Goal: Contribute content

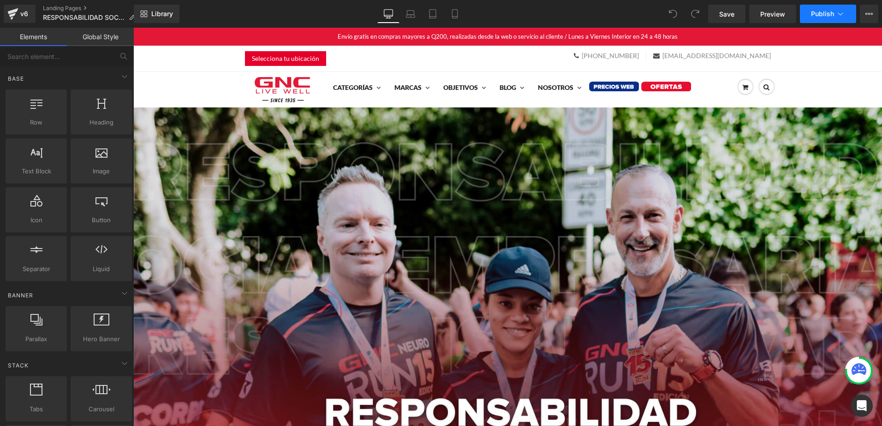
click at [832, 13] on span "Publish" at bounding box center [822, 13] width 23 height 7
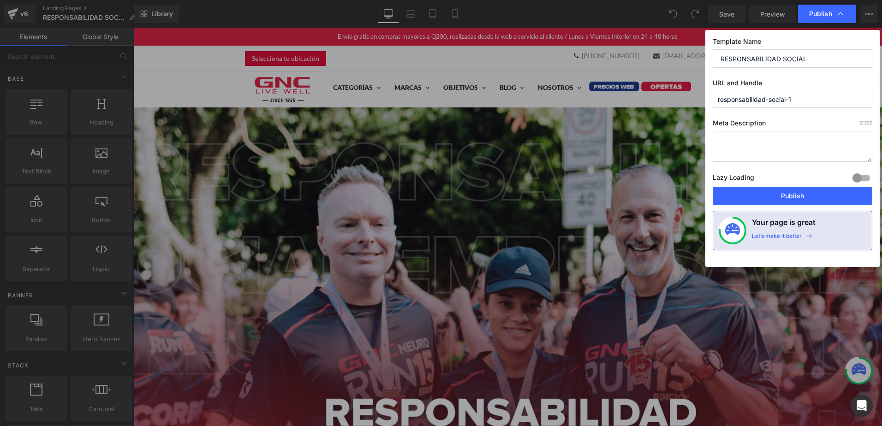
click at [774, 147] on textarea at bounding box center [793, 146] width 160 height 31
paste textarea "Responsabilidad Social Empresarial | GNC [GEOGRAPHIC_DATA] Conoce el compromiso…"
type textarea "Responsabilidad Social Empresarial | GNC [GEOGRAPHIC_DATA] Conoce el compromiso…"
click at [821, 193] on button "Publish" at bounding box center [793, 196] width 160 height 18
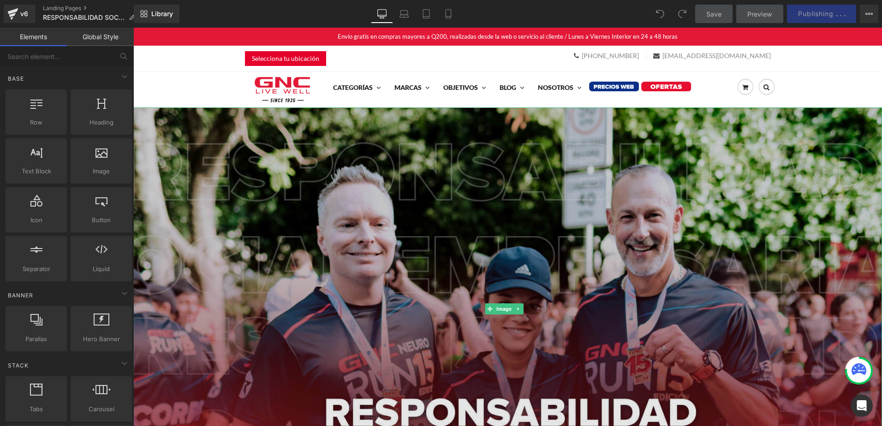
click at [446, 193] on img at bounding box center [507, 308] width 749 height 403
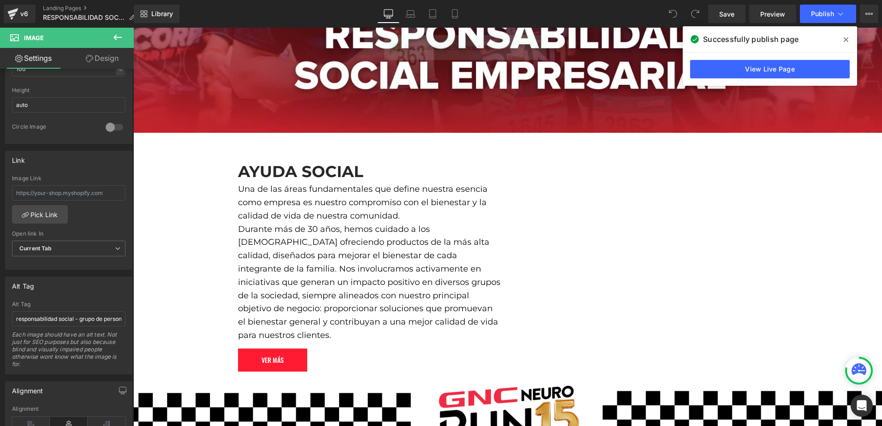
scroll to position [415, 0]
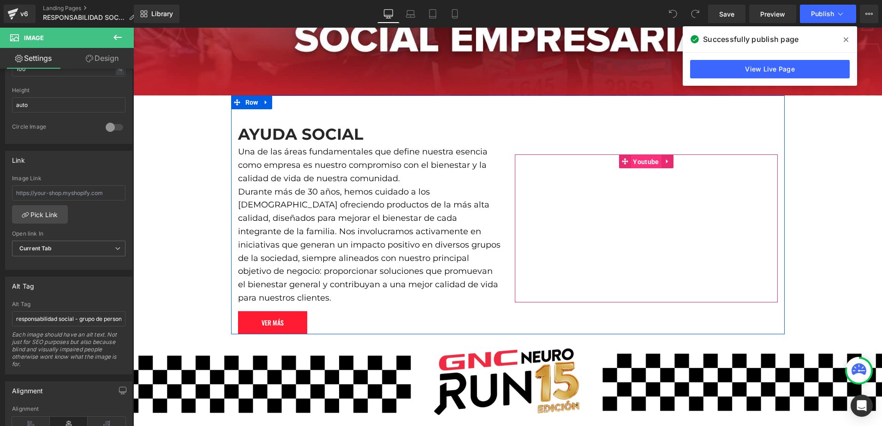
click at [641, 155] on span "Youtube" at bounding box center [645, 162] width 30 height 14
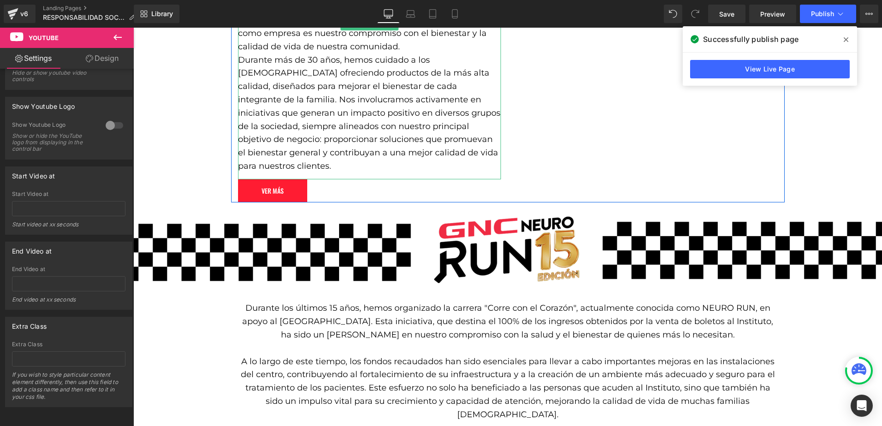
scroll to position [553, 0]
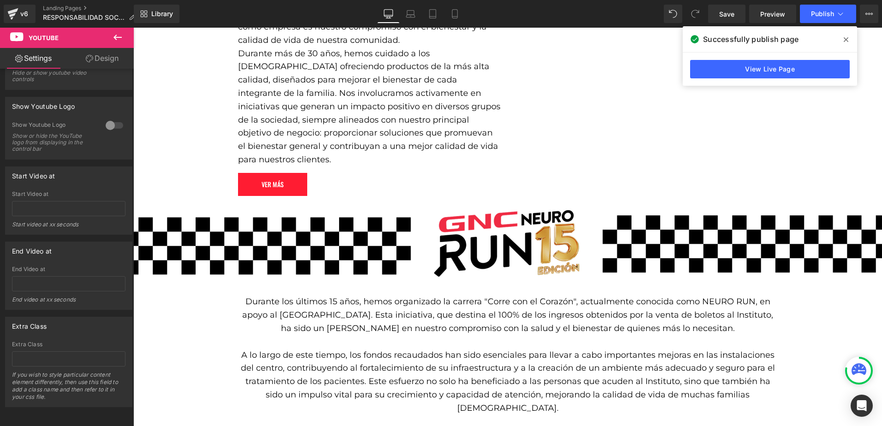
click at [297, 244] on img at bounding box center [507, 243] width 749 height 67
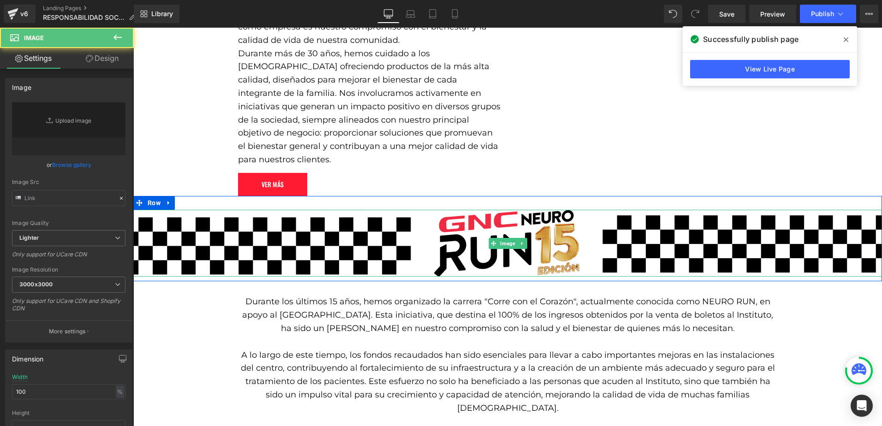
type input "[URL][DOMAIN_NAME]"
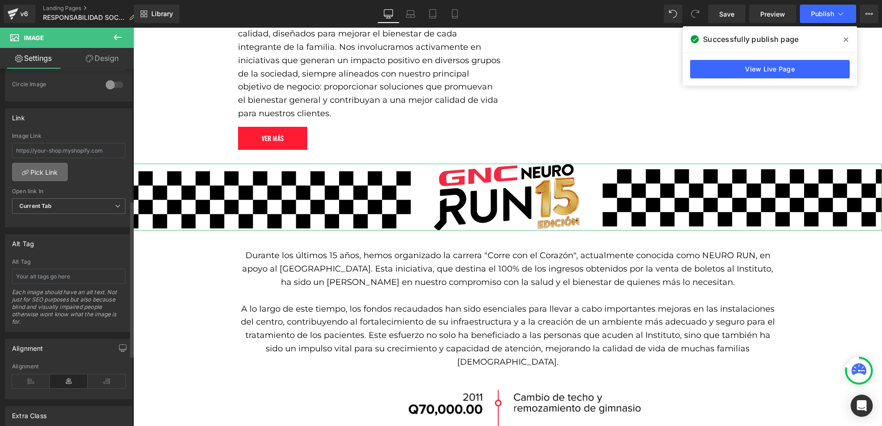
scroll to position [369, 0]
click at [101, 275] on input "text" at bounding box center [68, 272] width 113 height 15
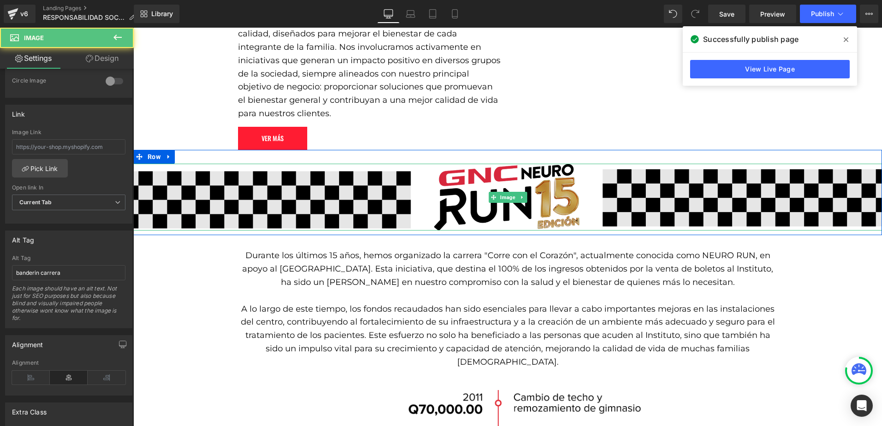
click at [691, 175] on img at bounding box center [507, 197] width 749 height 67
click at [709, 182] on img at bounding box center [507, 197] width 749 height 67
click at [751, 183] on img at bounding box center [507, 197] width 749 height 67
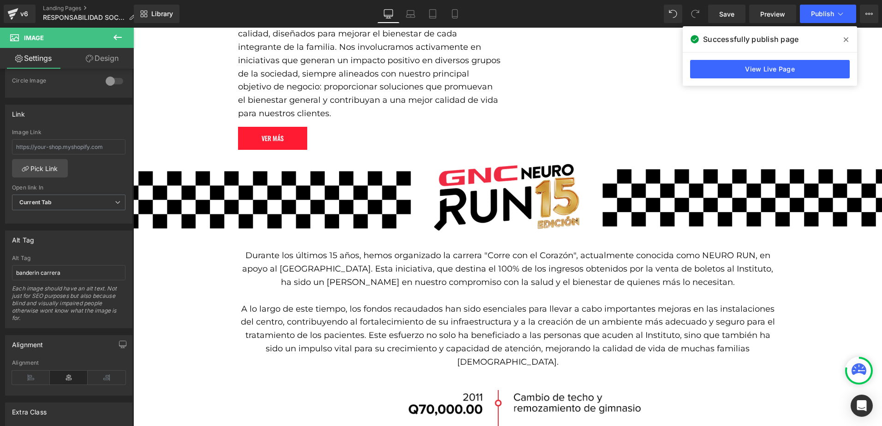
drag, startPoint x: 850, startPoint y: 35, endPoint x: 630, endPoint y: 123, distance: 236.6
click at [850, 35] on span at bounding box center [846, 39] width 15 height 15
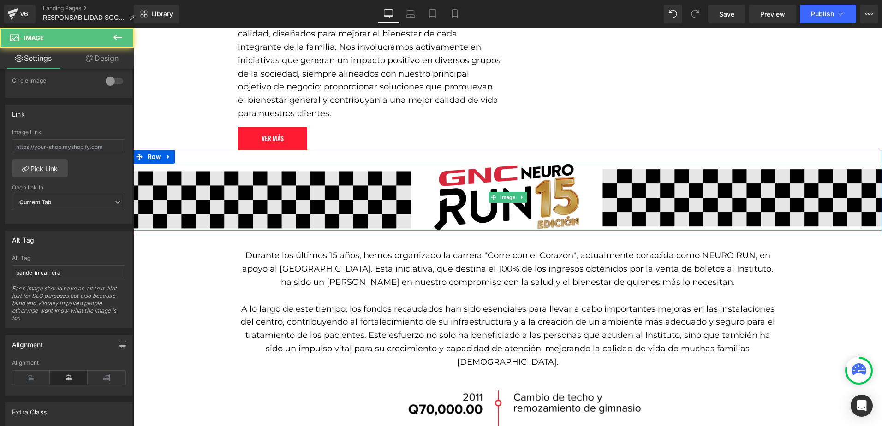
click at [750, 183] on img at bounding box center [507, 197] width 749 height 67
click at [704, 178] on img at bounding box center [507, 197] width 749 height 67
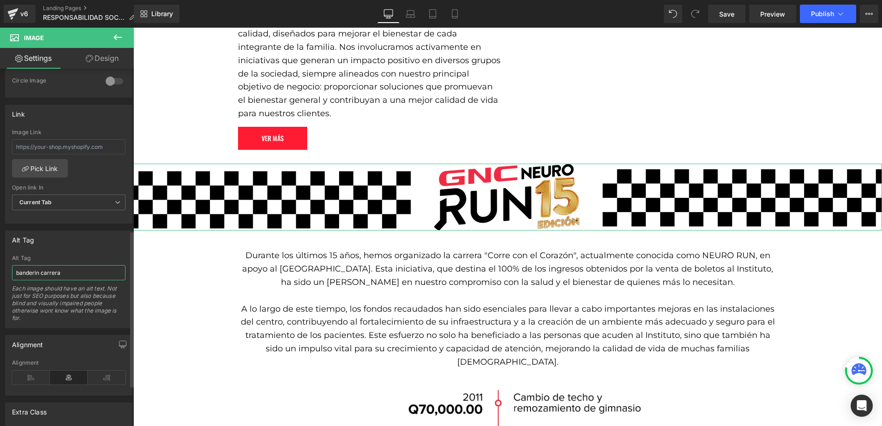
click at [41, 271] on input "banderin carrera" at bounding box center [68, 272] width 113 height 15
click at [79, 269] on input "banderin carrera" at bounding box center [68, 272] width 113 height 15
type input "banderin carrera neuro run 15 edidión"
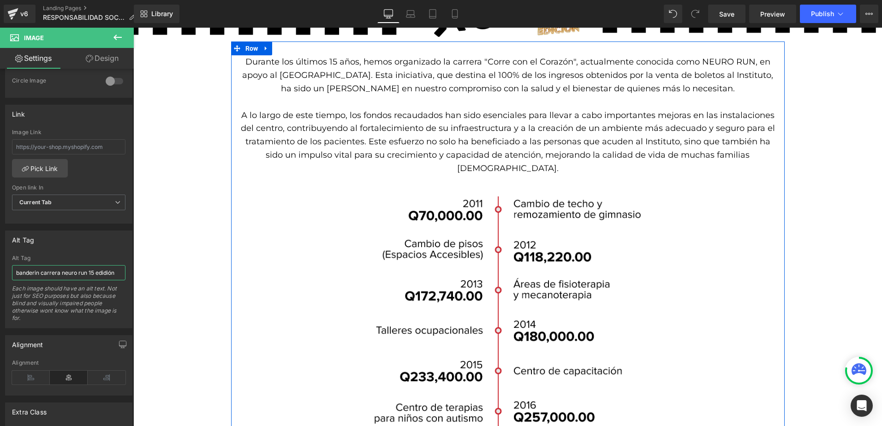
scroll to position [830, 0]
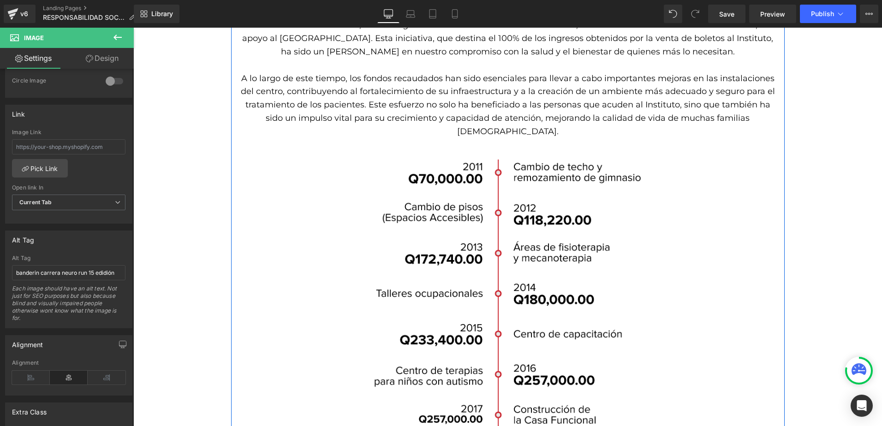
click at [491, 256] on img at bounding box center [508, 323] width 270 height 371
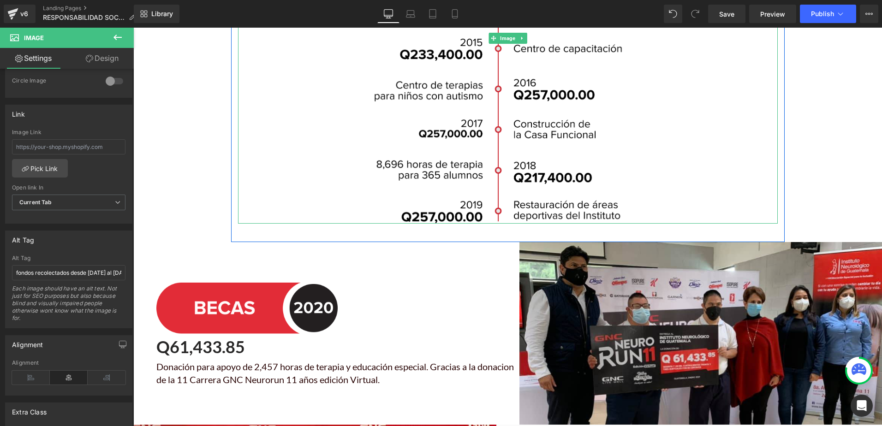
scroll to position [1153, 0]
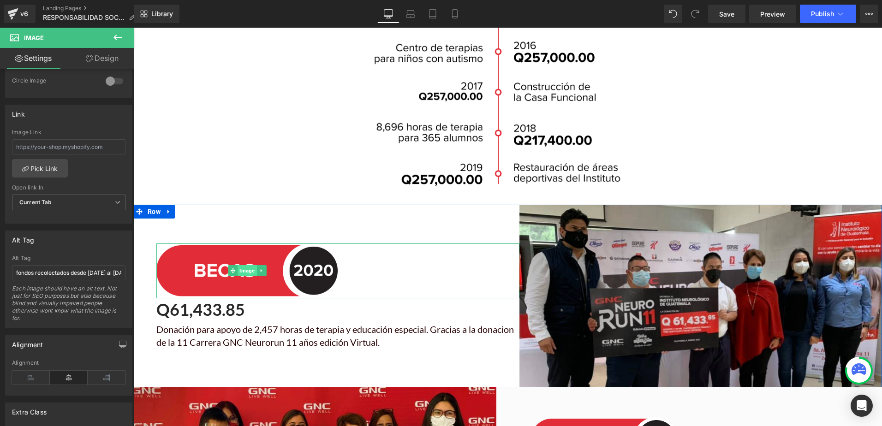
click at [244, 265] on span "Image" at bounding box center [247, 270] width 19 height 11
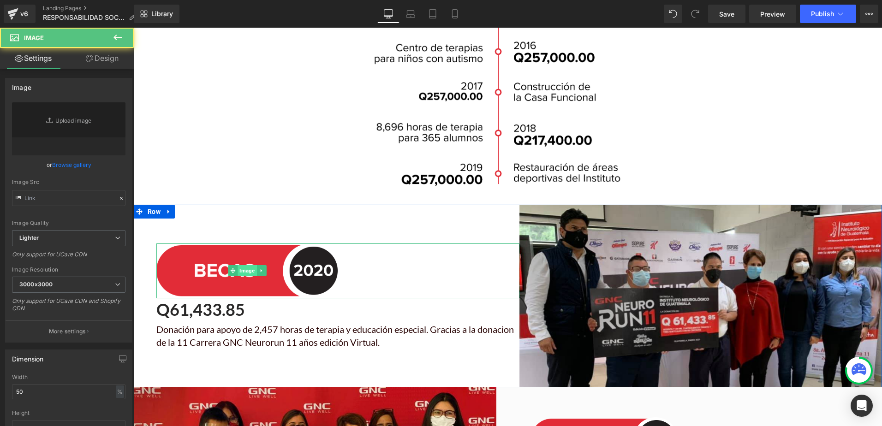
type input "[URL][DOMAIN_NAME]"
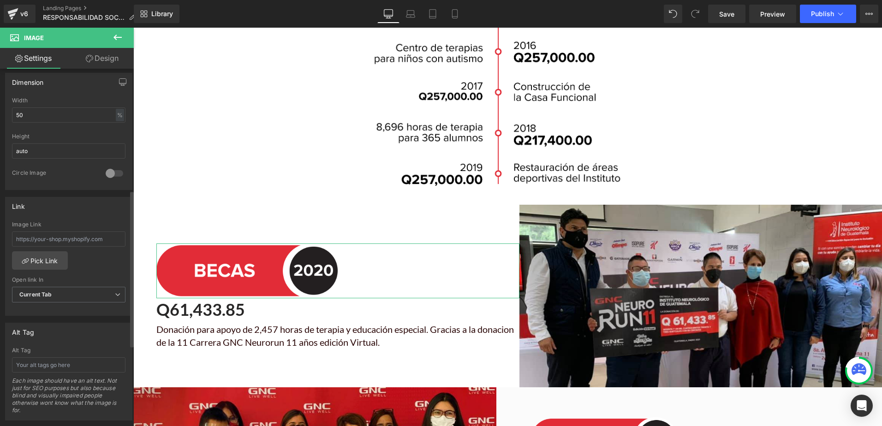
scroll to position [323, 0]
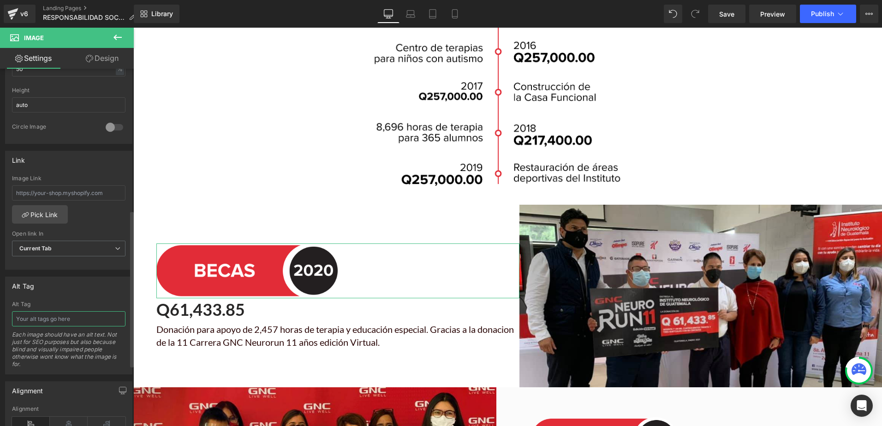
click at [75, 315] on input "text" at bounding box center [68, 318] width 113 height 15
type input "becas 2020"
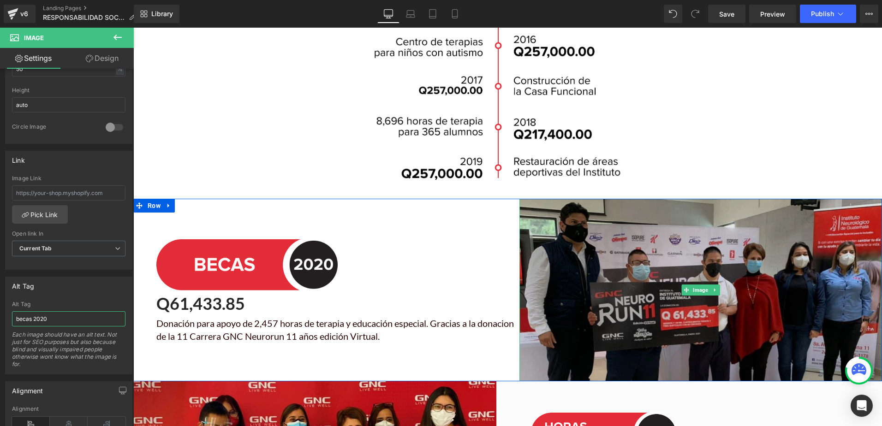
scroll to position [1245, 0]
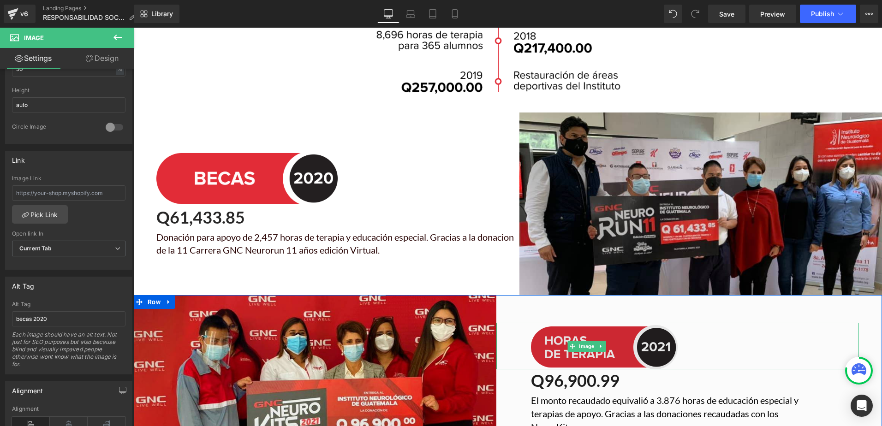
click at [582, 323] on img at bounding box center [586, 346] width 181 height 47
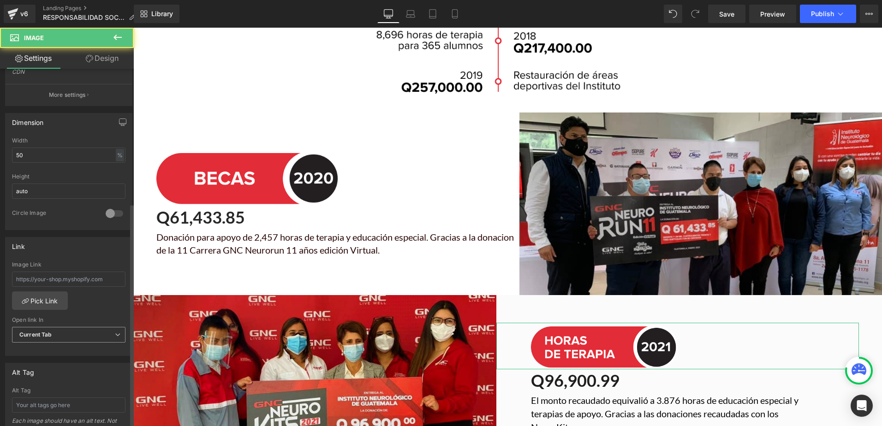
scroll to position [277, 0]
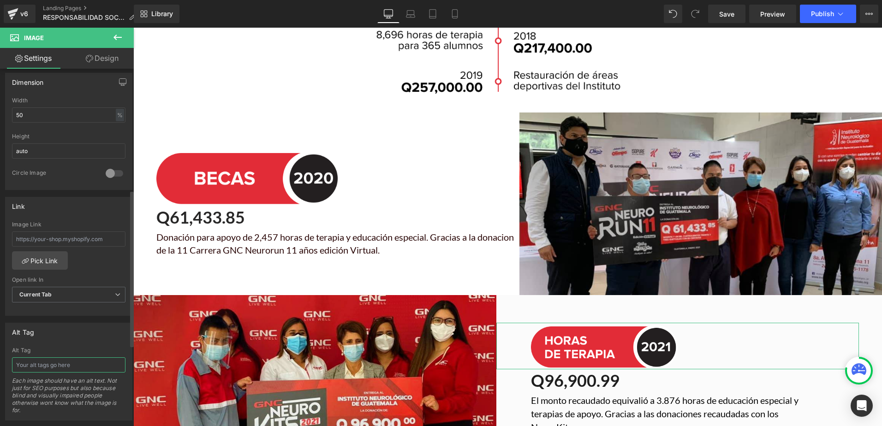
click at [76, 358] on input "text" at bounding box center [68, 364] width 113 height 15
type input "horas de terapia 2021"
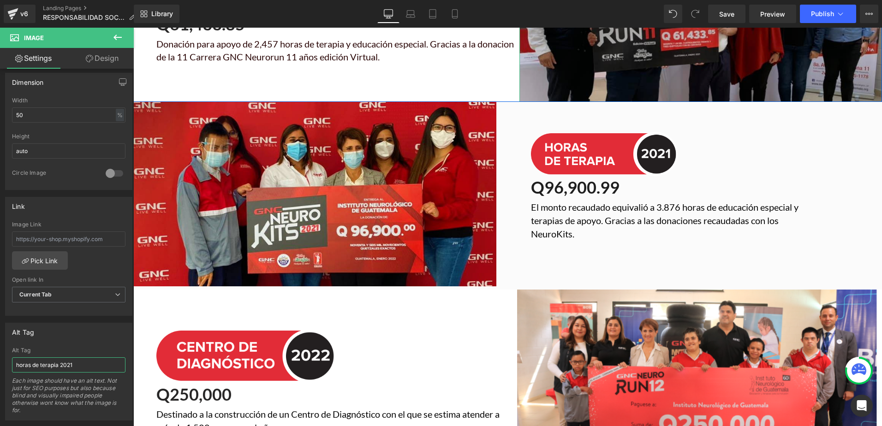
scroll to position [1476, 0]
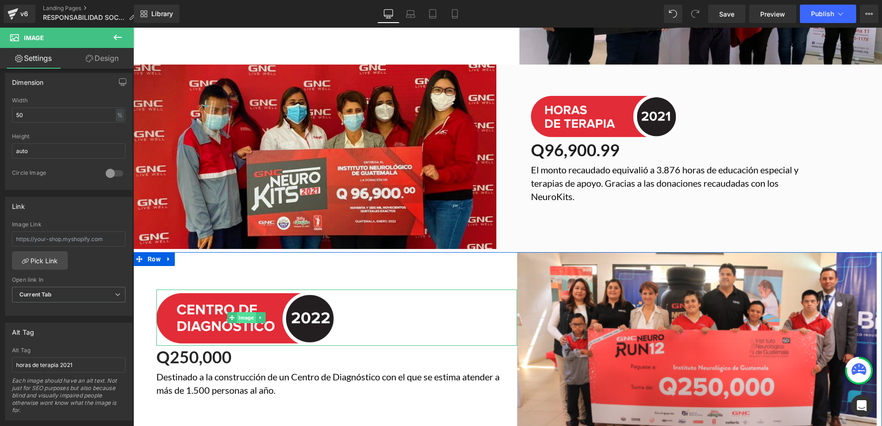
click at [243, 312] on span "Image" at bounding box center [246, 317] width 19 height 11
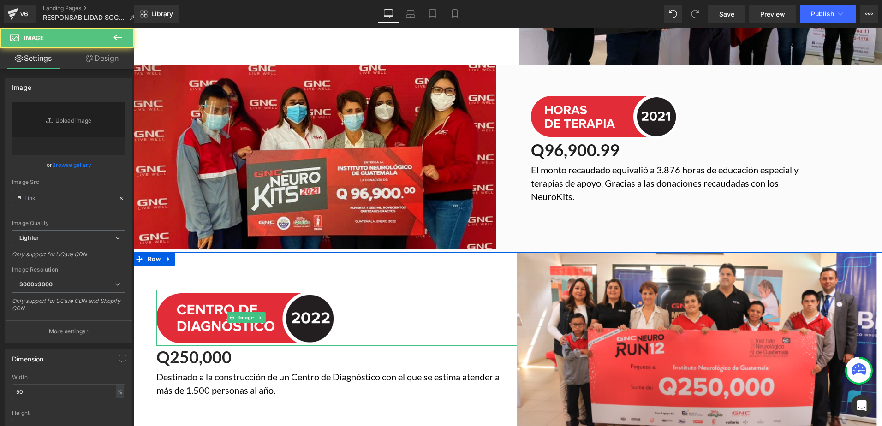
type input "[URL][DOMAIN_NAME]"
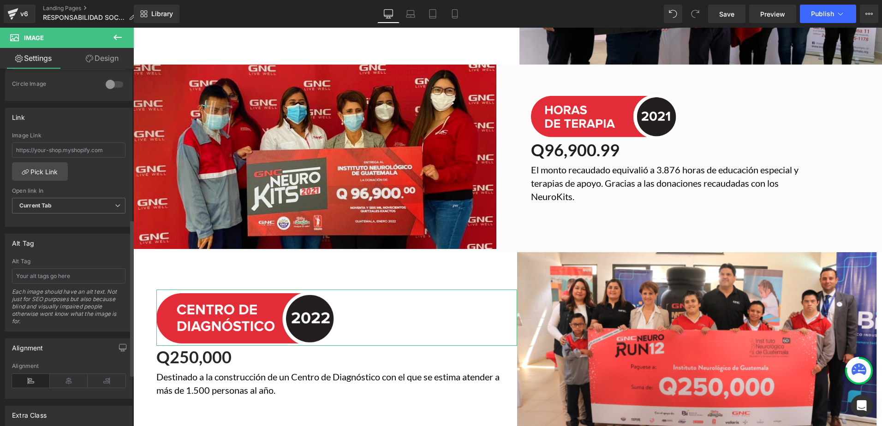
scroll to position [369, 0]
click at [50, 277] on input "text" at bounding box center [68, 272] width 113 height 15
type input "centro de diagnóstico 2022"
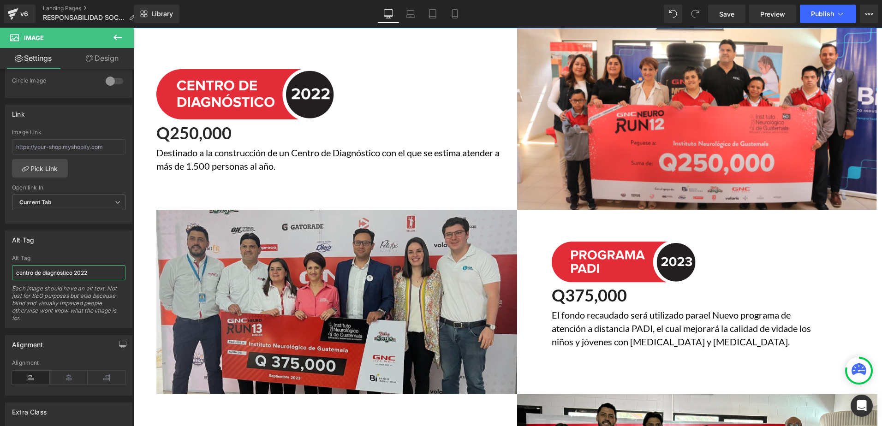
scroll to position [1707, 0]
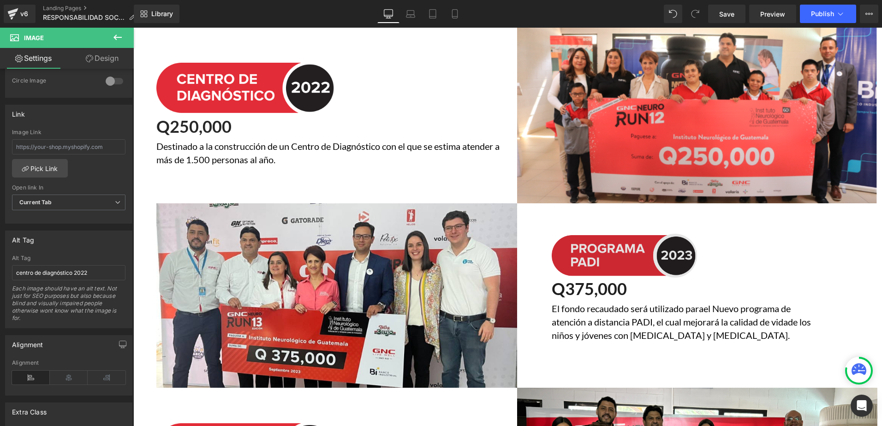
click at [588, 232] on img at bounding box center [607, 255] width 180 height 46
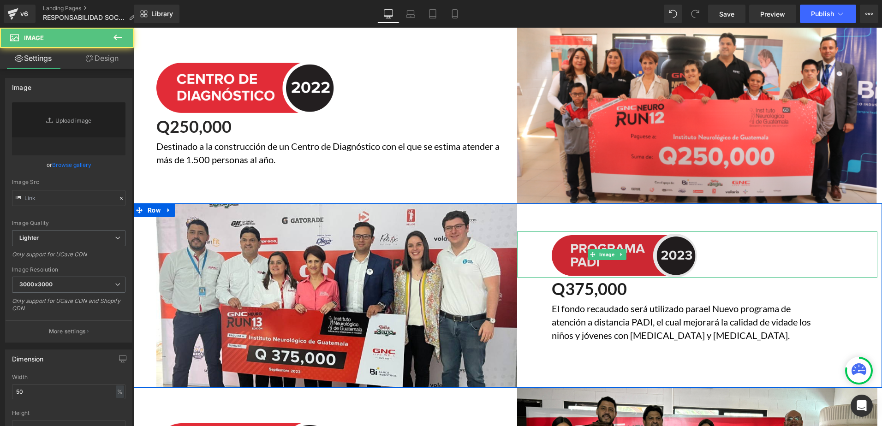
type input "[URL][DOMAIN_NAME]"
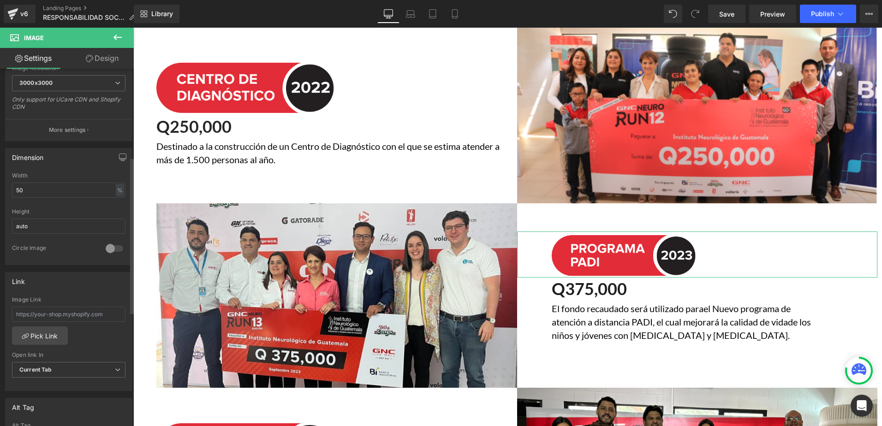
scroll to position [231, 0]
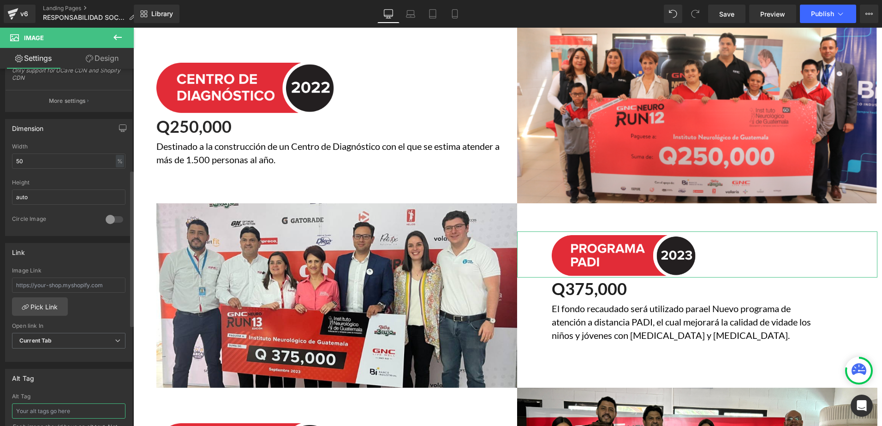
click at [51, 413] on input "text" at bounding box center [68, 411] width 113 height 15
type input "programa padi"
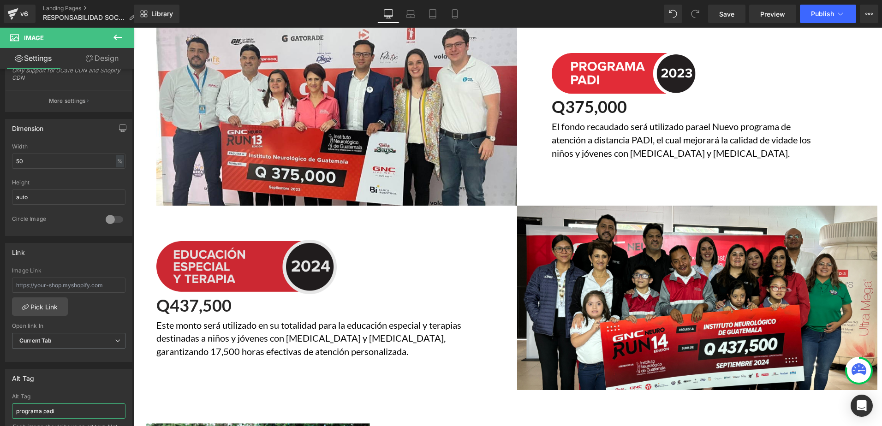
scroll to position [1891, 0]
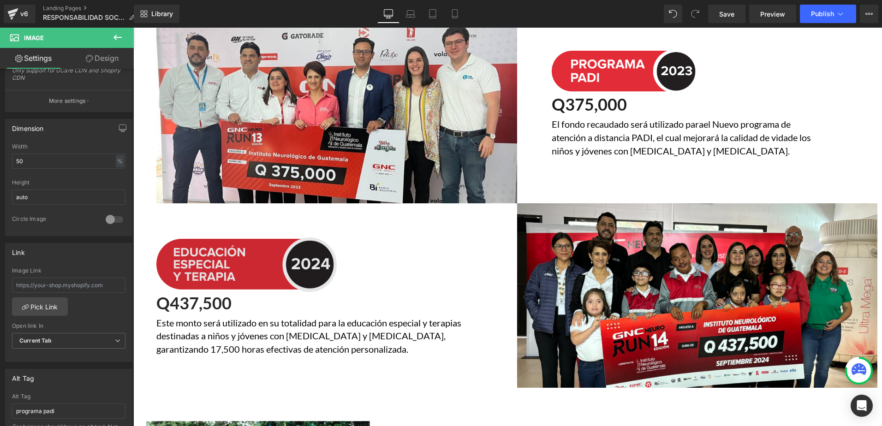
click at [226, 250] on div "Image" at bounding box center [336, 263] width 361 height 56
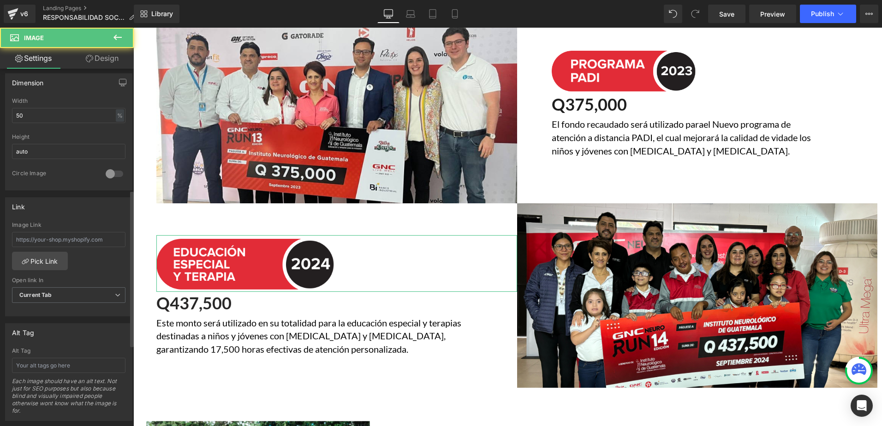
scroll to position [277, 0]
click at [48, 370] on input "text" at bounding box center [68, 364] width 113 height 15
type input "educación especial y terapia"
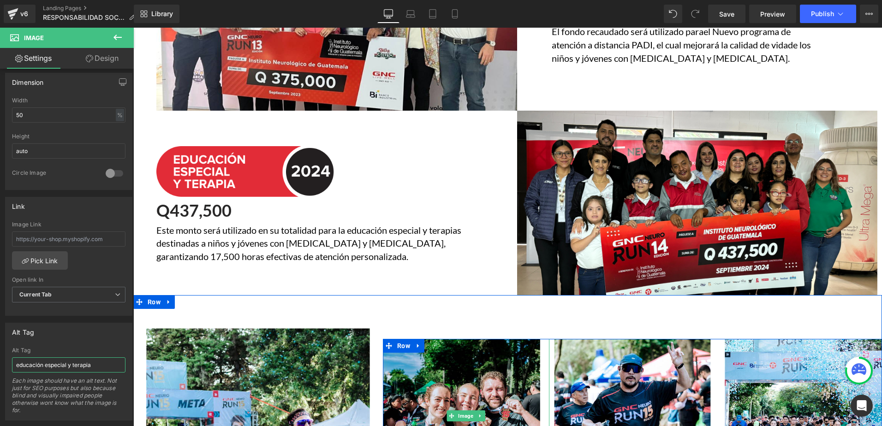
scroll to position [1983, 0]
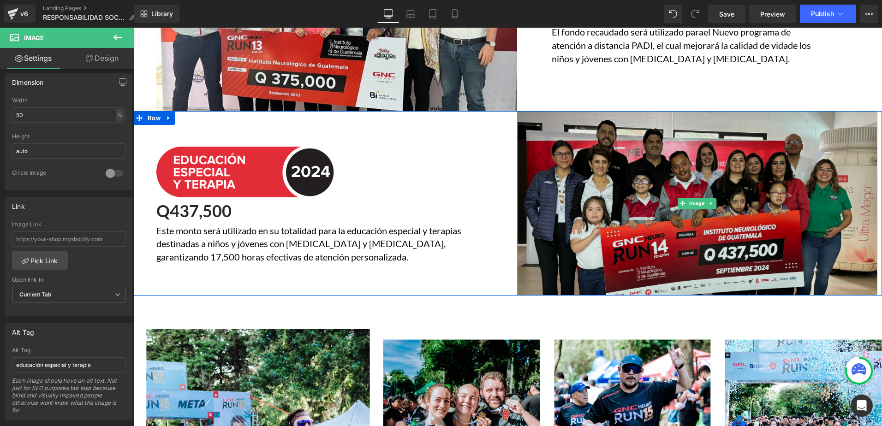
click at [595, 179] on img at bounding box center [697, 203] width 361 height 184
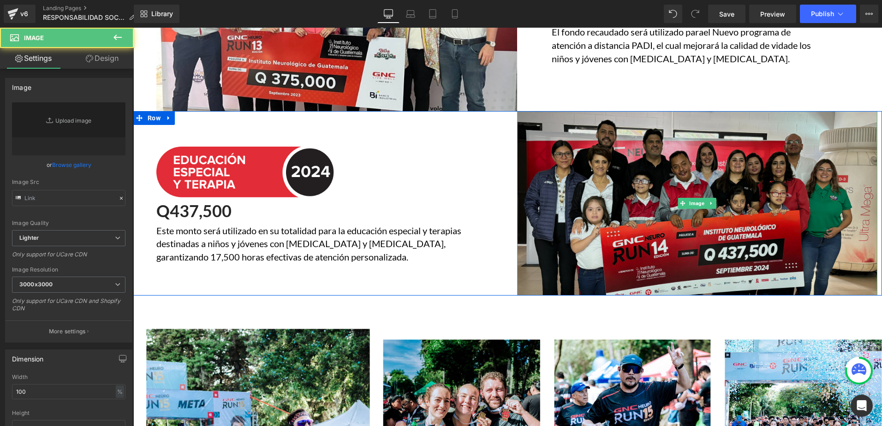
type input "[URL][DOMAIN_NAME]"
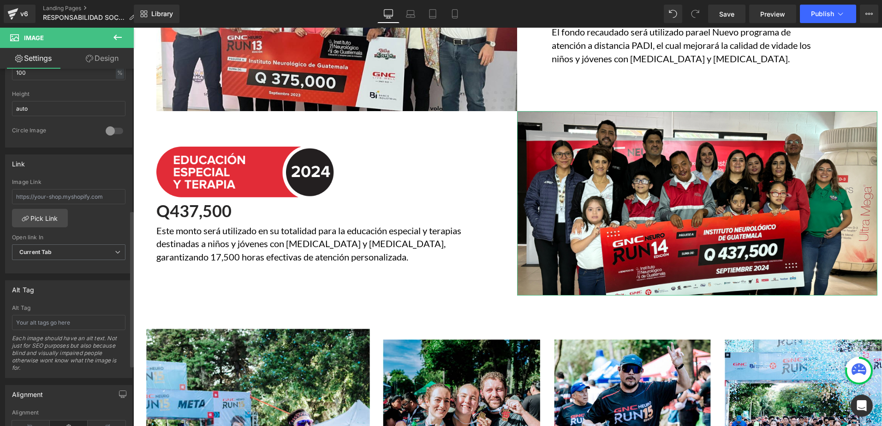
scroll to position [323, 0]
click at [65, 315] on input "text" at bounding box center [68, 318] width 113 height 15
type input "personas felices recibiendo donación 2024"
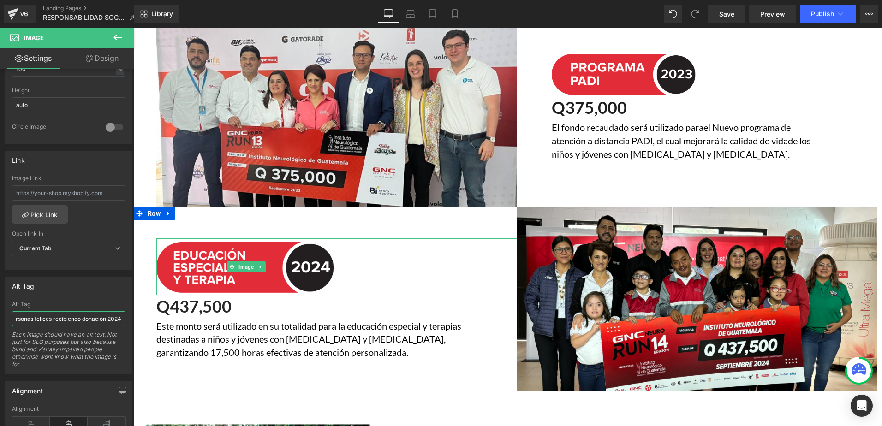
scroll to position [1845, 0]
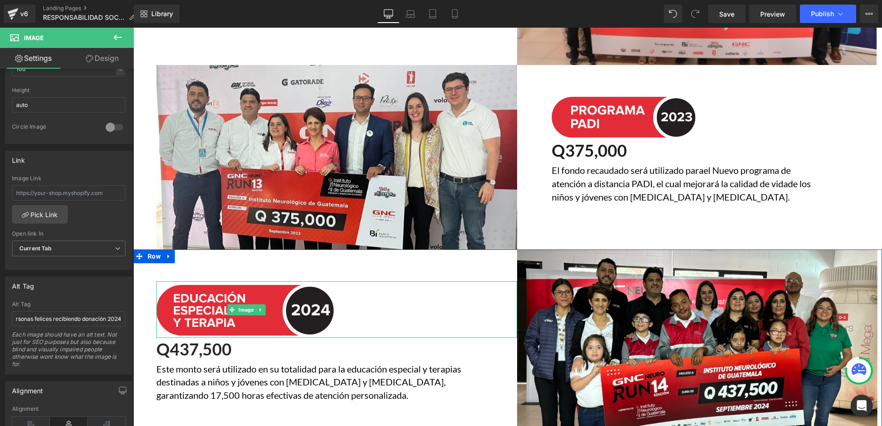
click at [348, 130] on img at bounding box center [336, 157] width 361 height 184
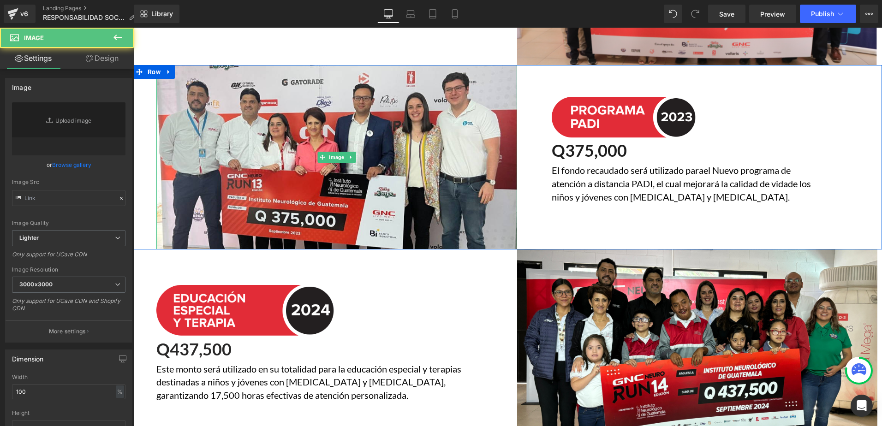
type input "[URL][DOMAIN_NAME]"
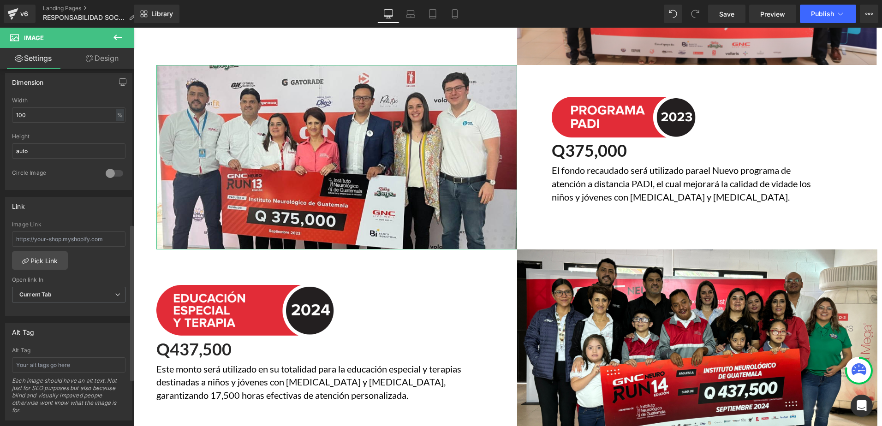
scroll to position [461, 0]
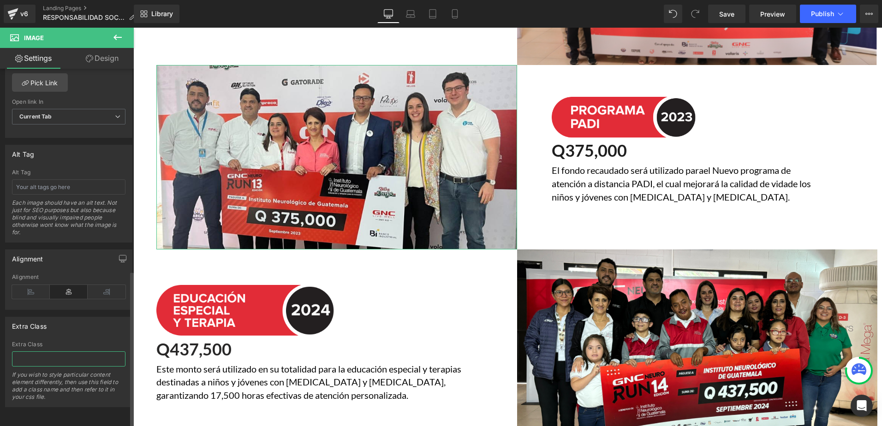
click at [69, 351] on input "text" at bounding box center [68, 358] width 113 height 15
paste input "personas felices recibiendo donación 2024"
type input "personas felices recibiendo donación 2023"
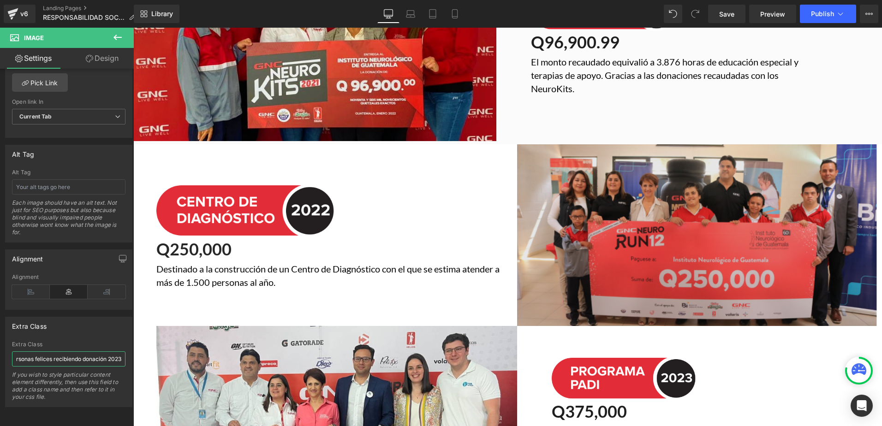
scroll to position [1568, 0]
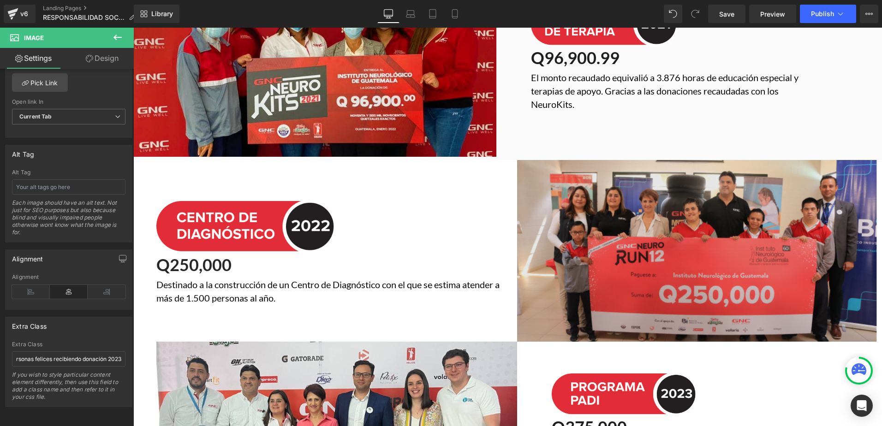
click at [663, 254] on img at bounding box center [697, 251] width 361 height 182
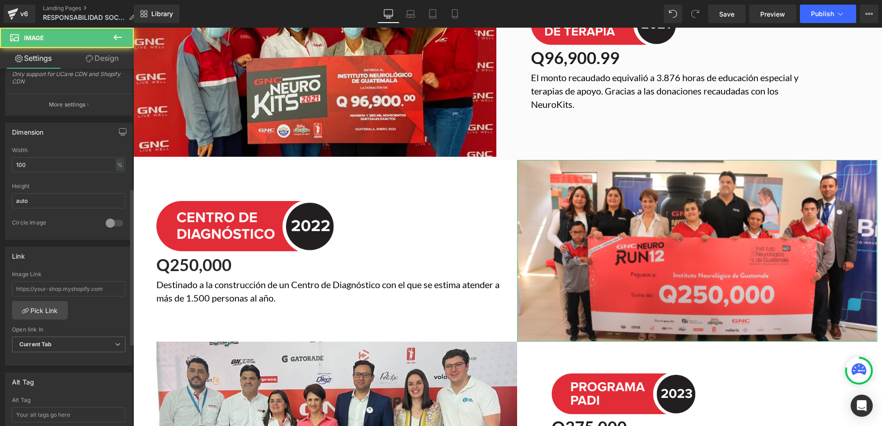
scroll to position [277, 0]
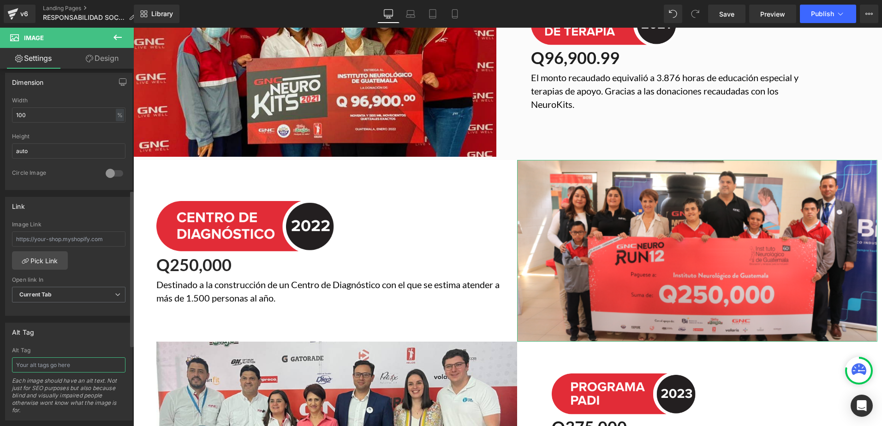
click at [65, 361] on input "text" at bounding box center [68, 364] width 113 height 15
paste input "personas felices recibiendo donación 2024"
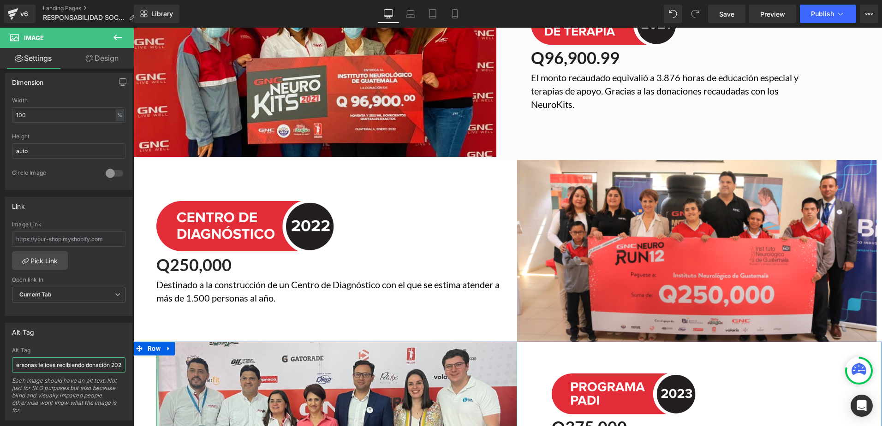
type input "personas felices recibiendo donación 2022"
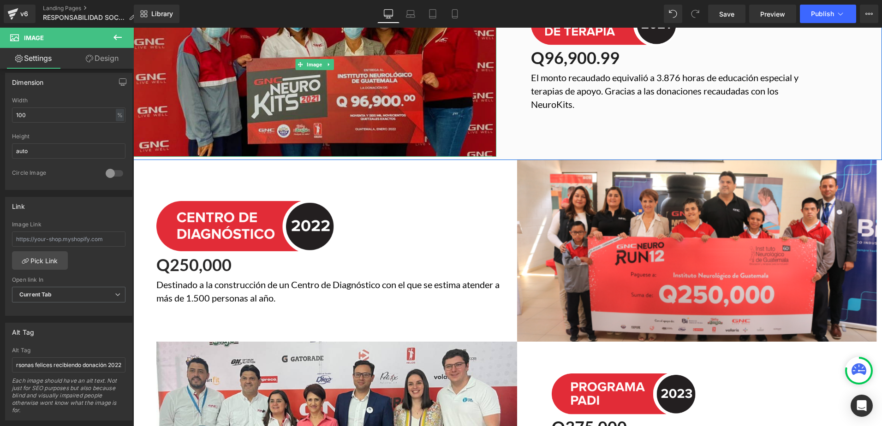
click at [324, 92] on img at bounding box center [314, 64] width 363 height 184
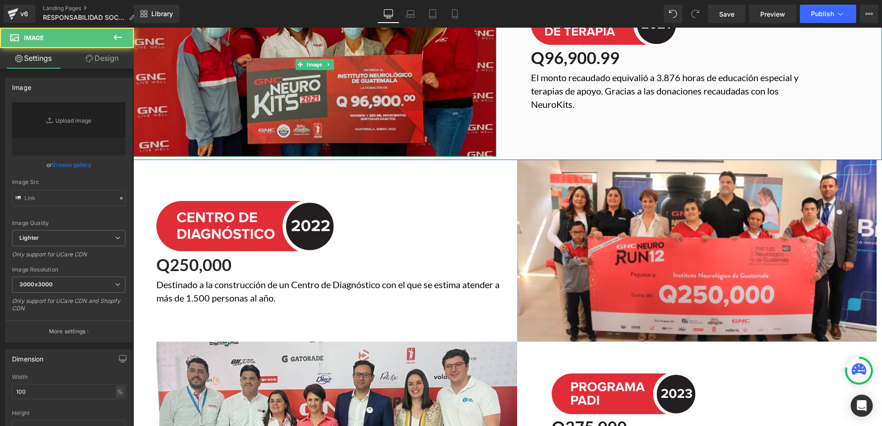
type input "[URL][DOMAIN_NAME]"
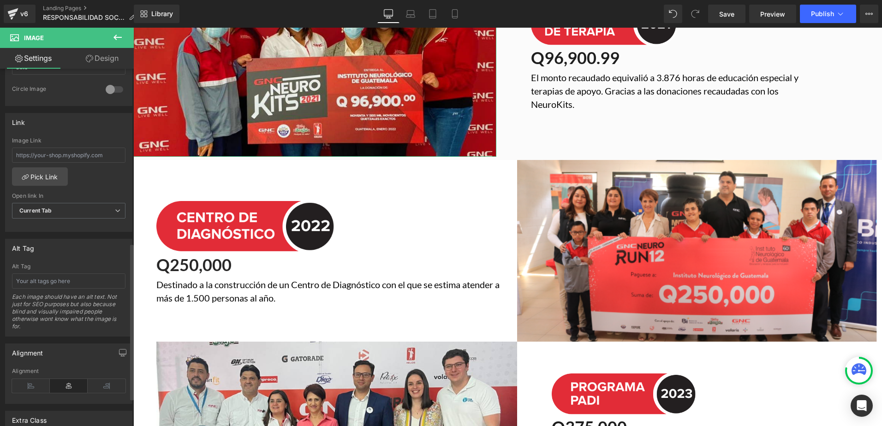
scroll to position [415, 0]
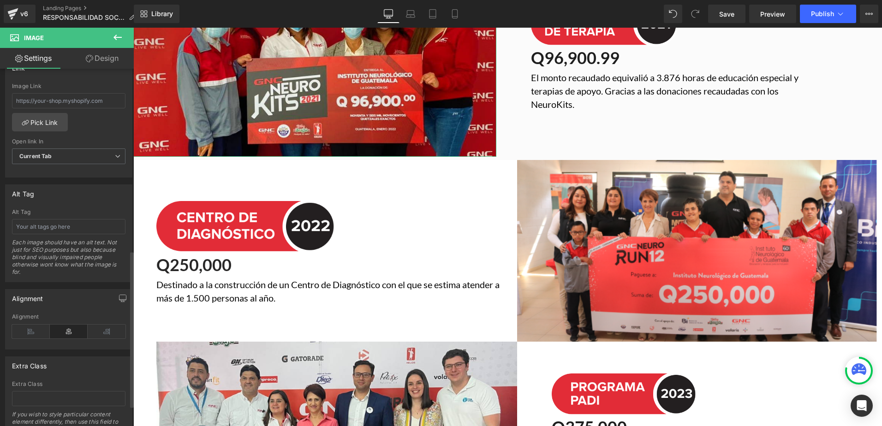
click at [55, 219] on div "Alt Tag Each image should have an alt text. Not just for SEO purposes but also …" at bounding box center [68, 245] width 113 height 73
click at [62, 223] on input "text" at bounding box center [68, 226] width 113 height 15
paste input "personas felices recibiendo donación 2024"
type input "personas felices recibiendo donación 2021"
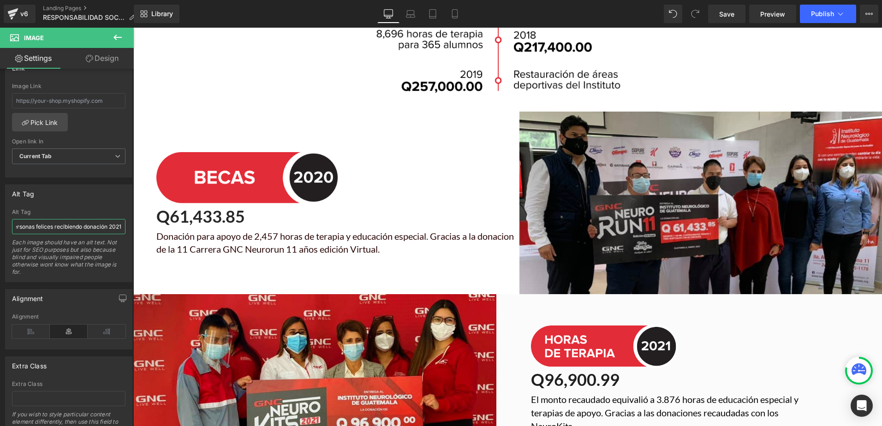
scroll to position [1245, 0]
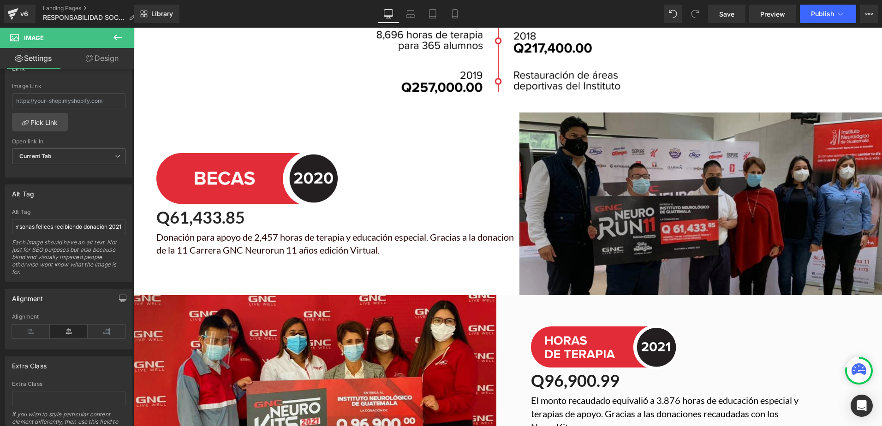
click at [616, 221] on img at bounding box center [700, 204] width 363 height 183
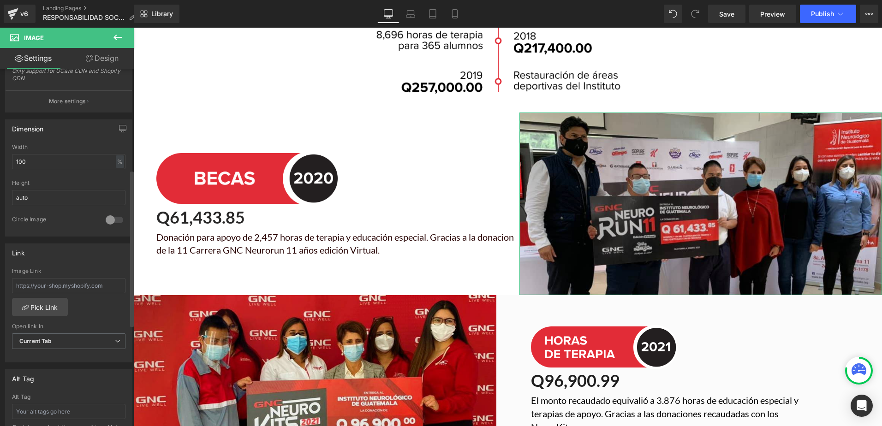
scroll to position [231, 0]
click at [59, 410] on input "text" at bounding box center [68, 411] width 113 height 15
paste input "personas felices recibiendo donación 2024"
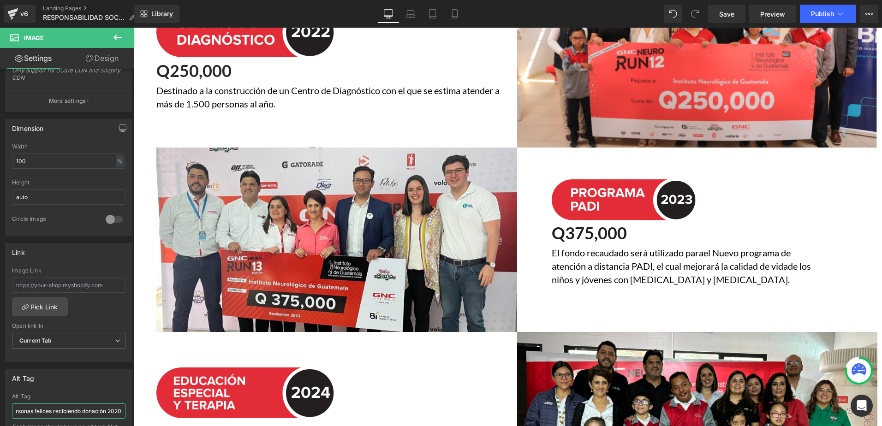
scroll to position [1891, 0]
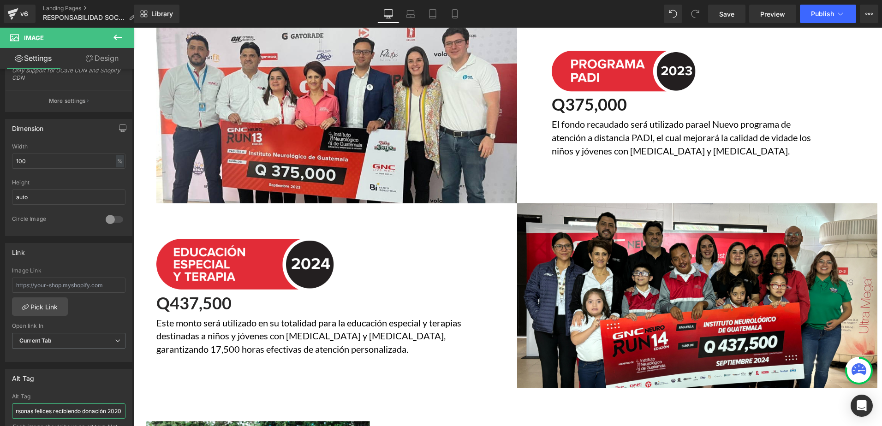
type input "personas felices recibiendo donación 2020"
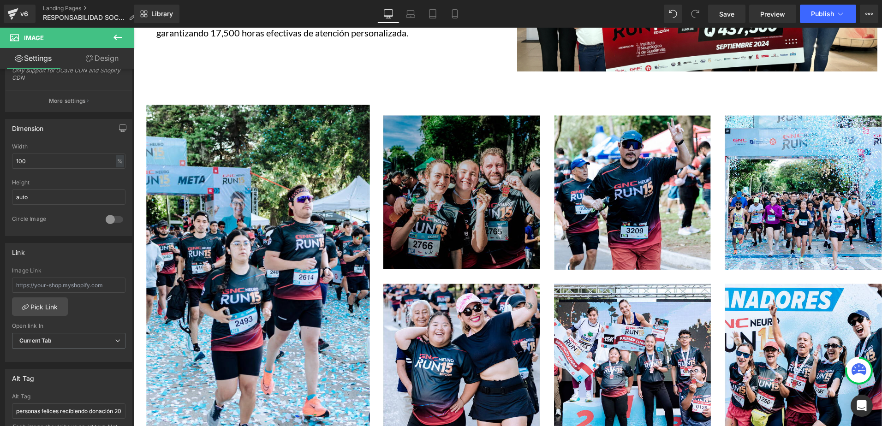
scroll to position [2214, 0]
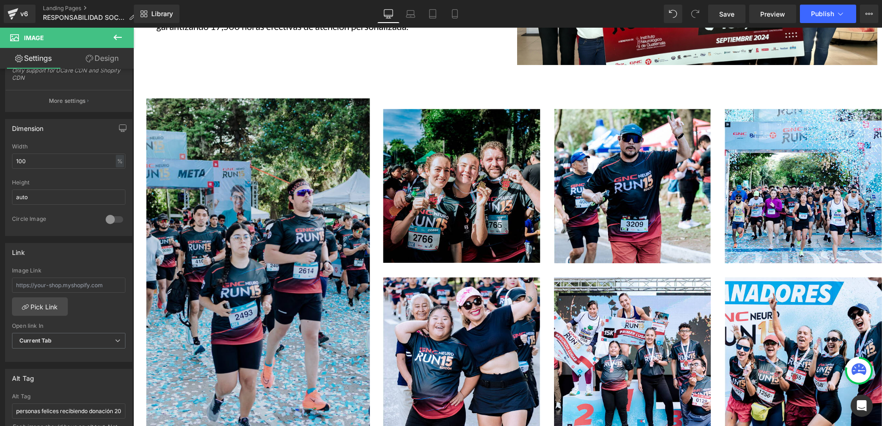
click at [210, 189] on img at bounding box center [258, 271] width 224 height 346
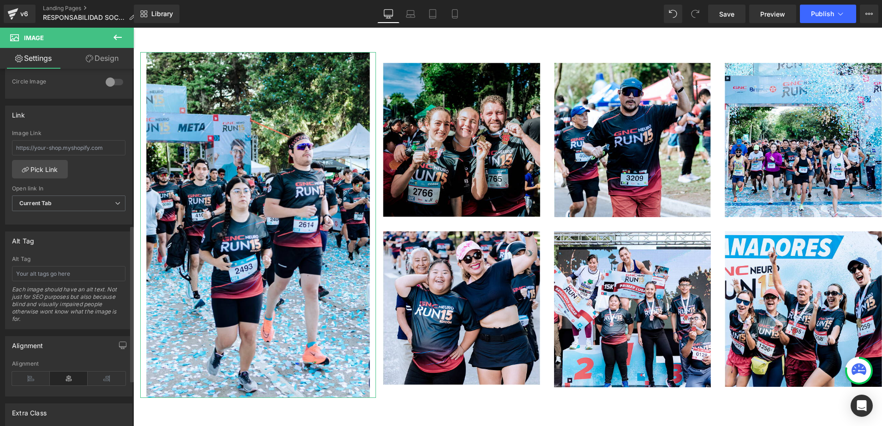
scroll to position [369, 0]
click at [57, 277] on input "text" at bounding box center [68, 272] width 113 height 15
click at [42, 267] on input "personas carrera" at bounding box center [68, 272] width 113 height 15
type input "personas participando de la carrera"
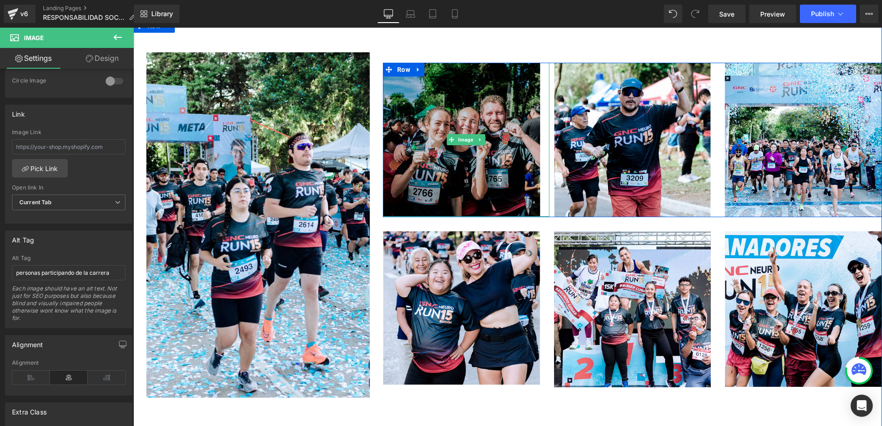
click at [452, 137] on img at bounding box center [466, 140] width 167 height 154
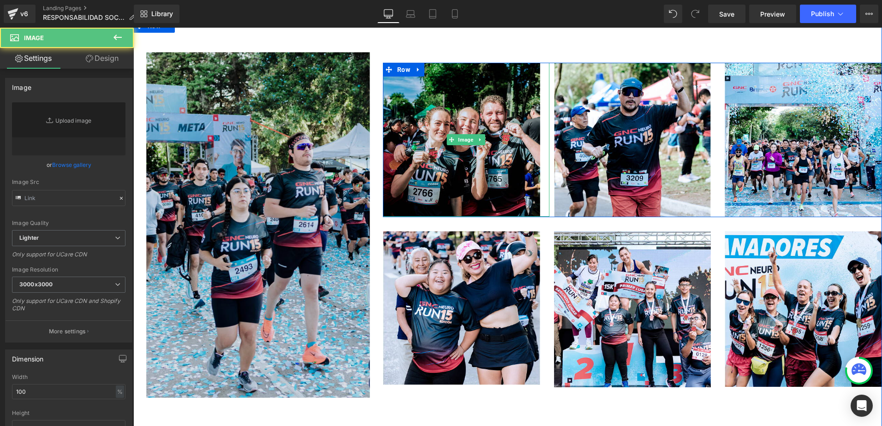
type input "[URL][DOMAIN_NAME]"
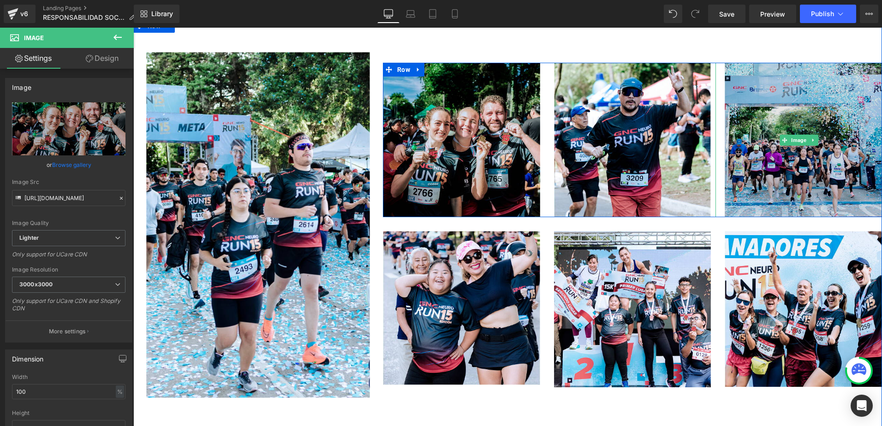
click at [789, 171] on img at bounding box center [798, 140] width 167 height 155
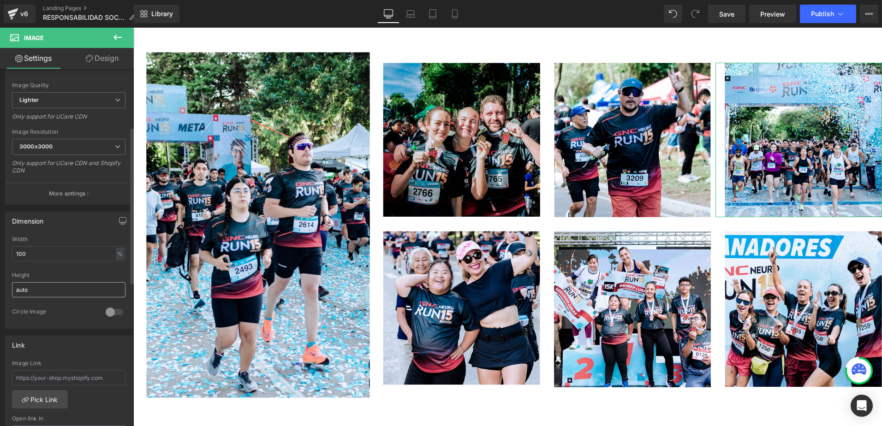
scroll to position [138, 0]
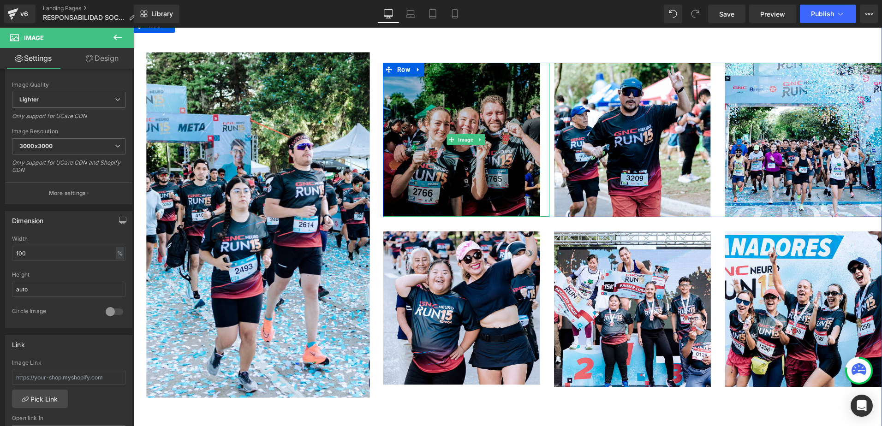
click at [436, 146] on img at bounding box center [466, 140] width 167 height 154
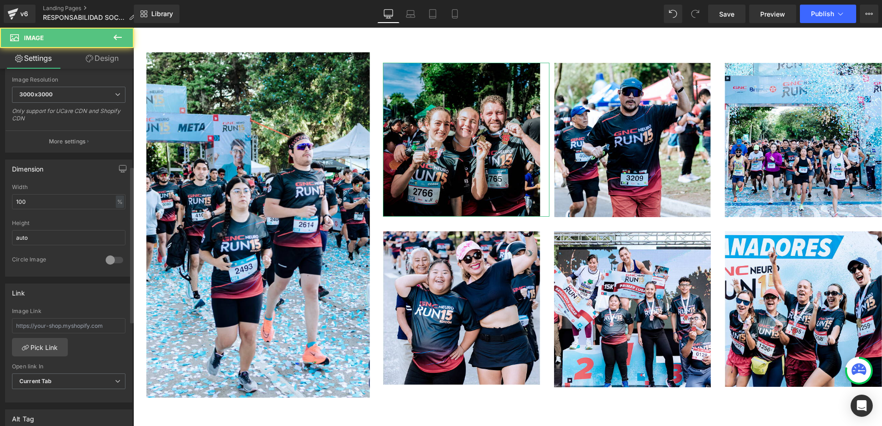
scroll to position [277, 0]
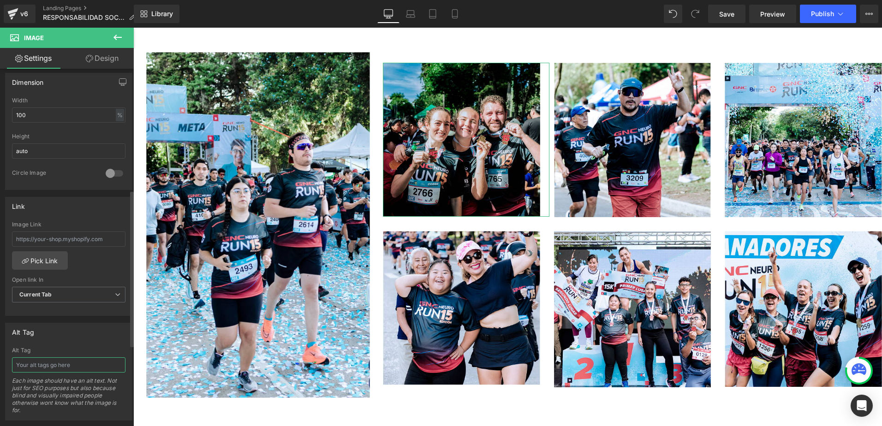
click at [65, 365] on input "text" at bounding box center [68, 364] width 113 height 15
type input "personas mostrando su medalla de participación"
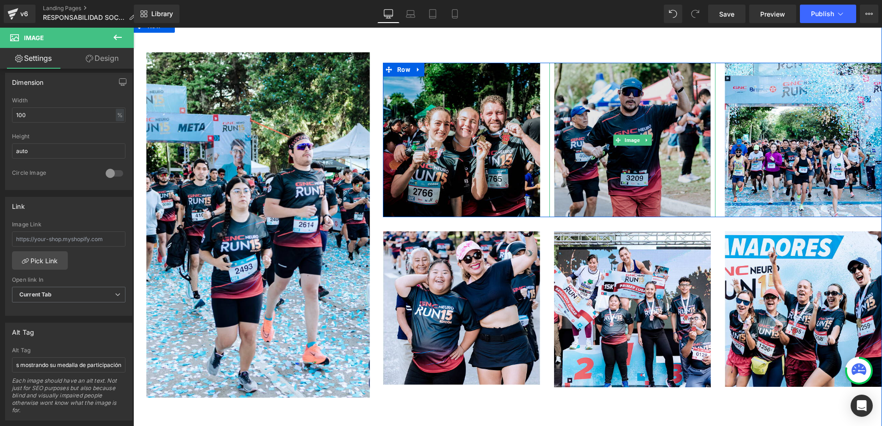
click at [630, 116] on img at bounding box center [632, 140] width 167 height 155
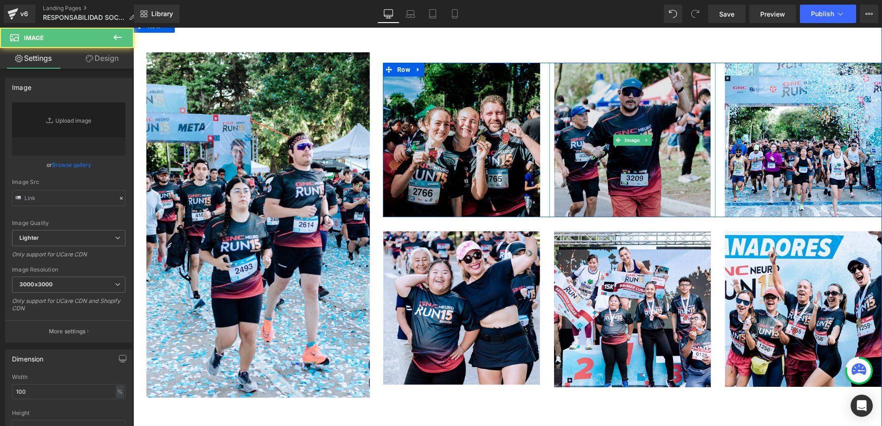
type input "[URL][DOMAIN_NAME]"
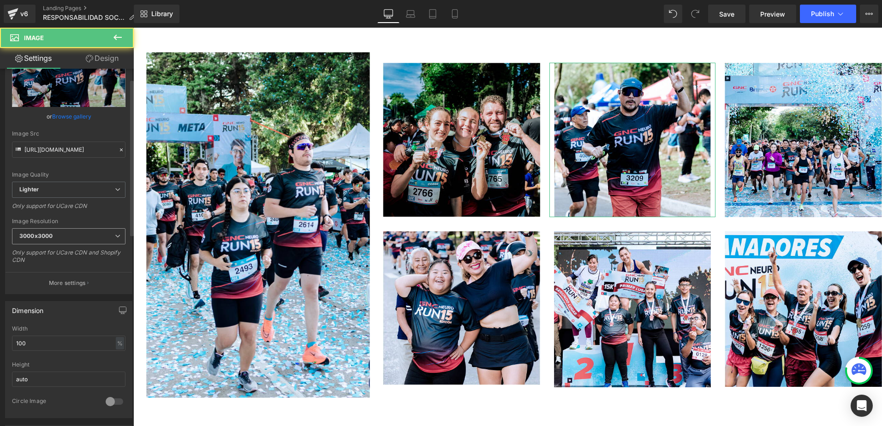
scroll to position [277, 0]
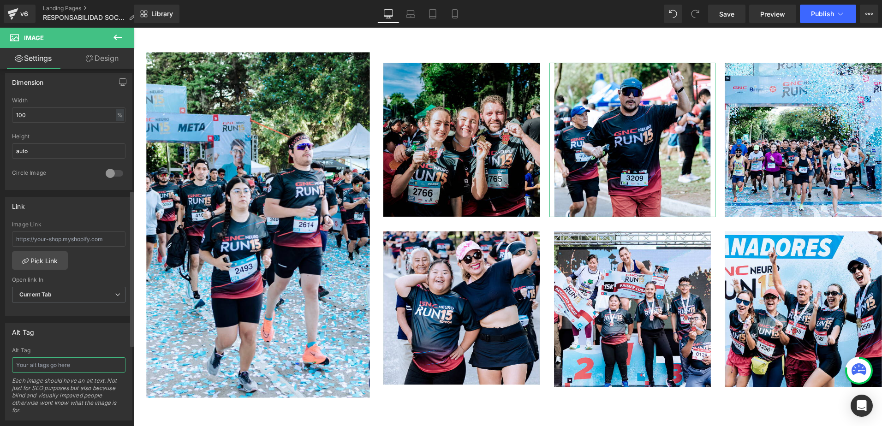
click at [57, 369] on input "text" at bounding box center [68, 364] width 113 height 15
type input "hombre participando de la carrera"
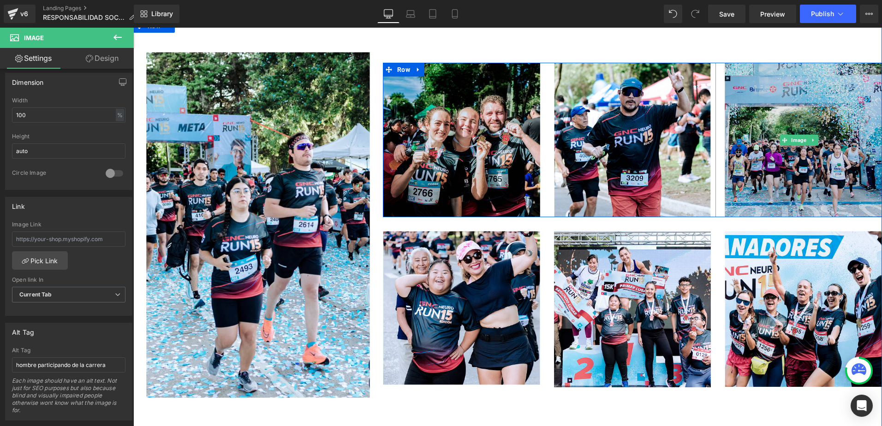
click at [853, 125] on img at bounding box center [798, 140] width 167 height 155
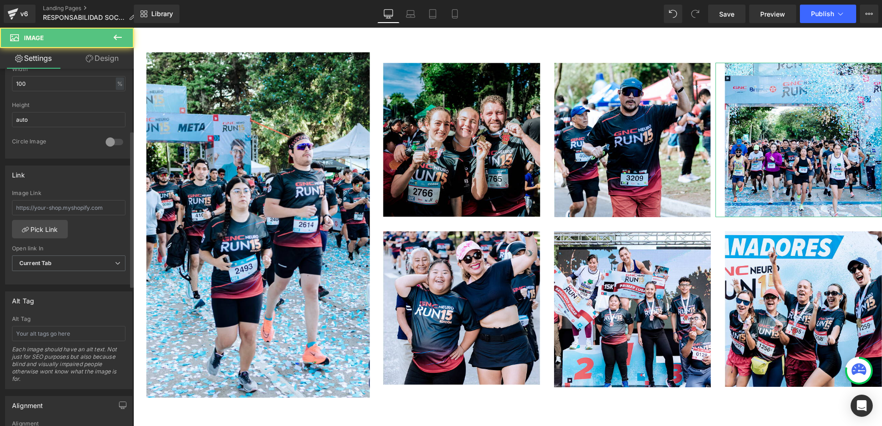
scroll to position [323, 0]
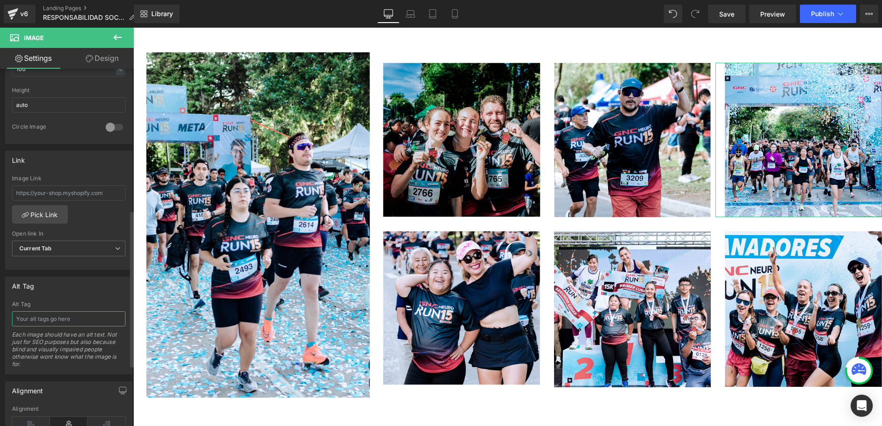
click at [28, 321] on input "text" at bounding box center [68, 318] width 113 height 15
type input "grupo de personas saliendo de la meta"
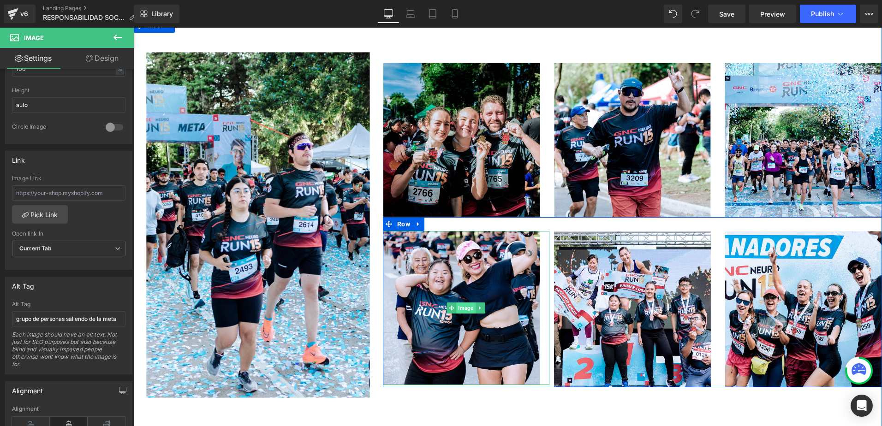
click at [468, 303] on span "Image" at bounding box center [466, 308] width 19 height 11
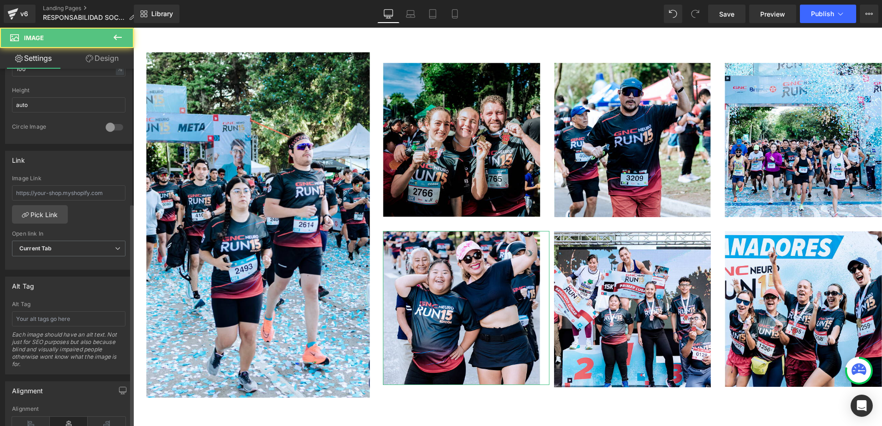
scroll to position [415, 0]
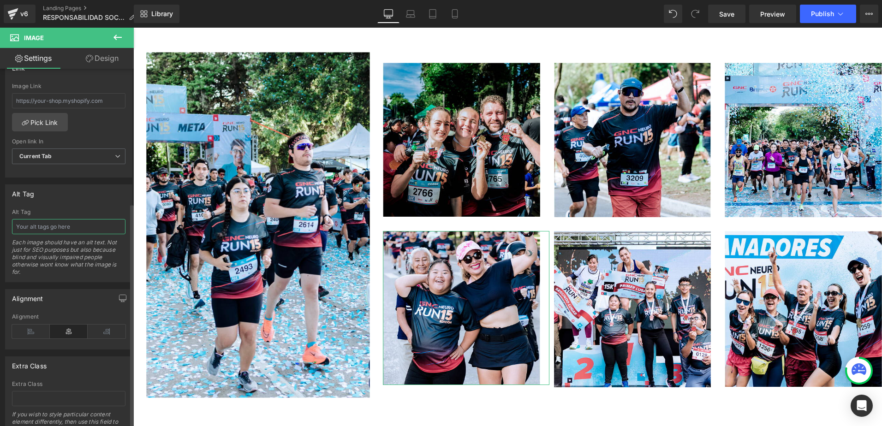
click at [50, 233] on input "text" at bounding box center [68, 226] width 113 height 15
type input "mujeres celebrando neuro run"
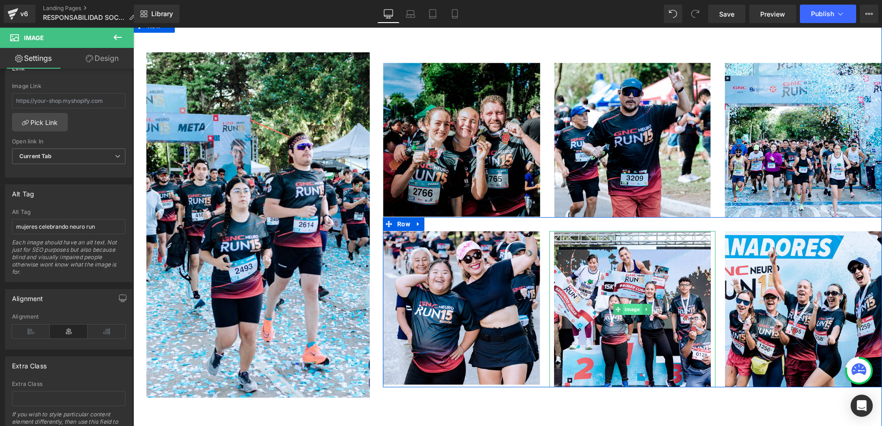
click at [630, 304] on span "Image" at bounding box center [632, 309] width 19 height 11
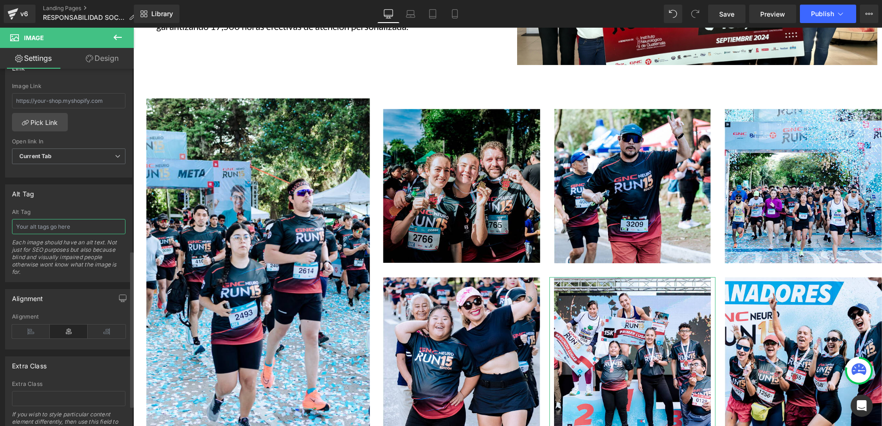
click at [51, 229] on input "text" at bounding box center [68, 226] width 113 height 15
type input "ganadores de la carrera neuro run"
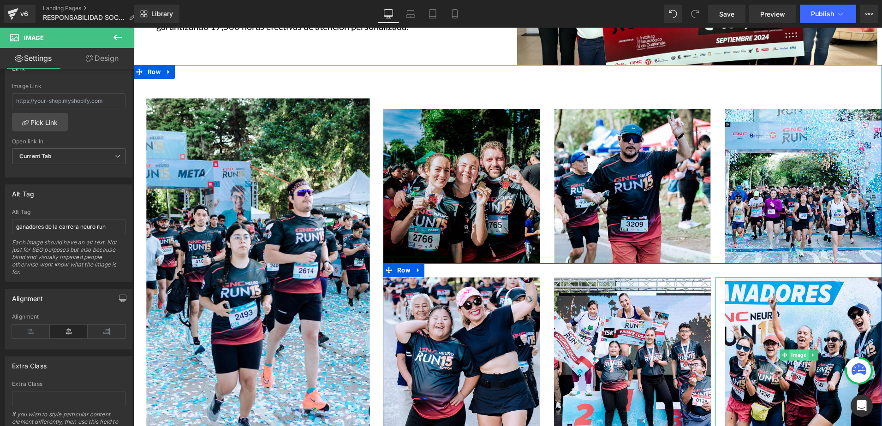
click at [794, 350] on span "Image" at bounding box center [798, 355] width 19 height 11
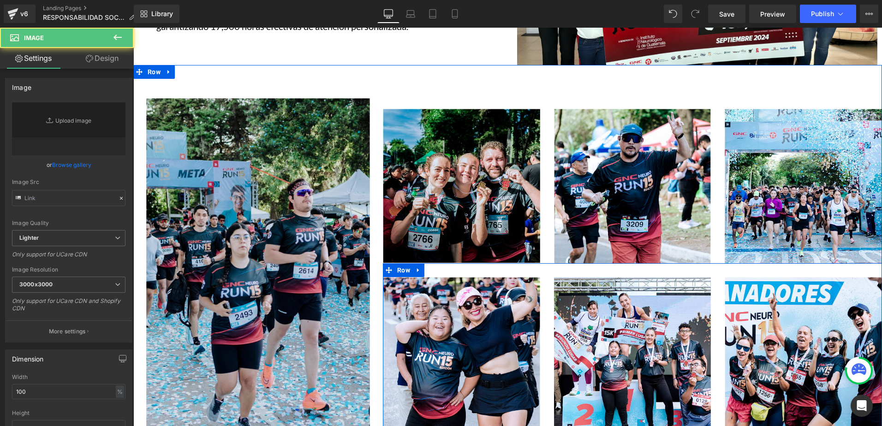
type input "[URL][DOMAIN_NAME]"
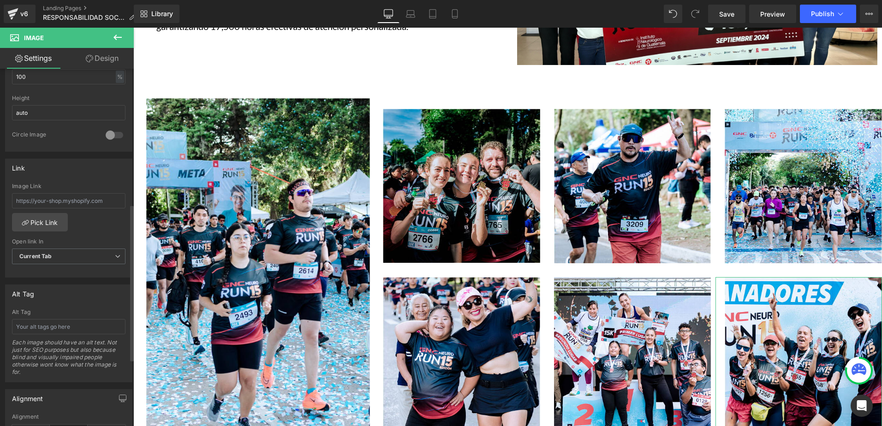
scroll to position [323, 0]
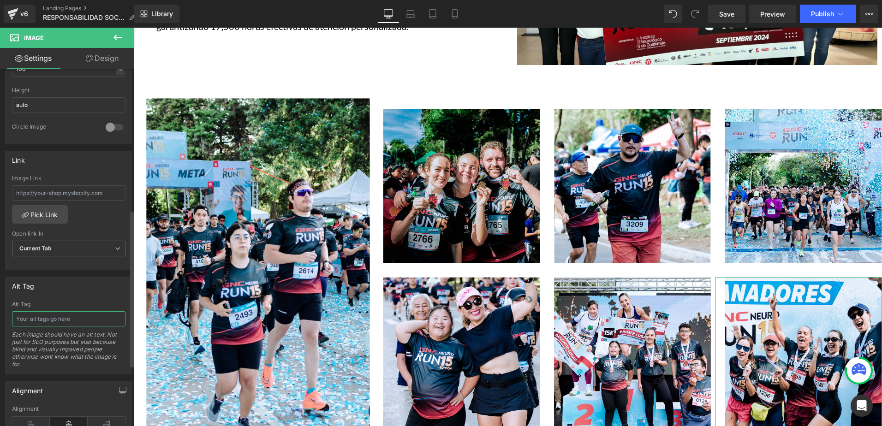
click at [57, 316] on input "text" at bounding box center [68, 318] width 113 height 15
type input "personas celebrando su participación en la carrera"
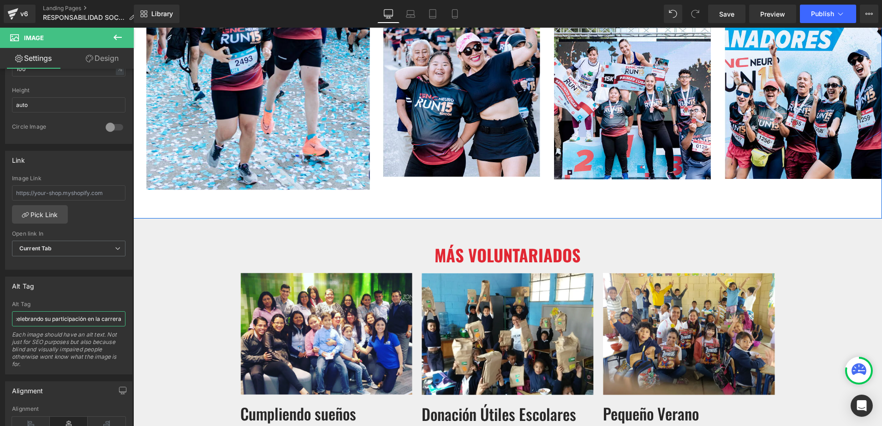
scroll to position [2491, 0]
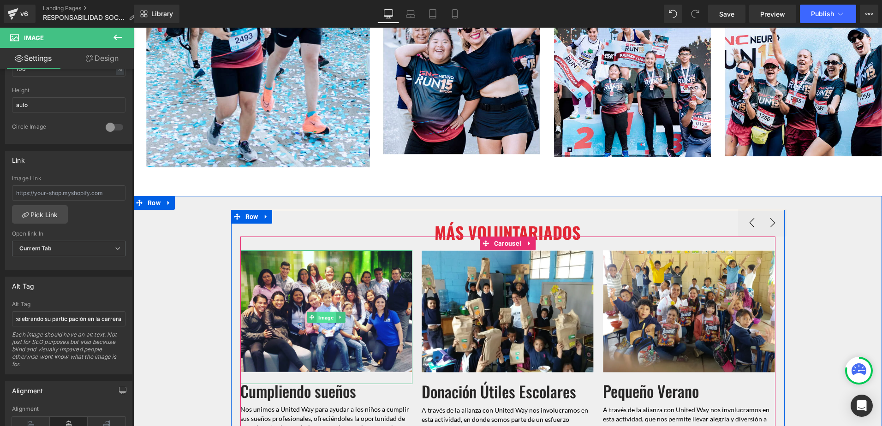
click at [319, 312] on span "Image" at bounding box center [326, 317] width 19 height 11
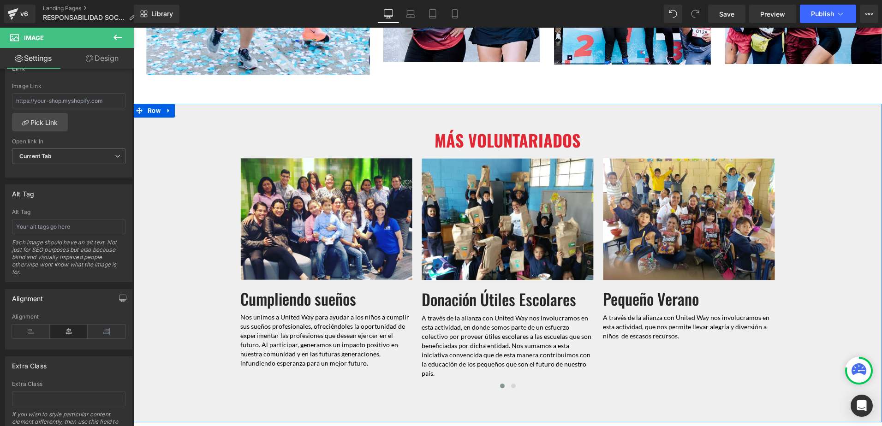
scroll to position [2537, 0]
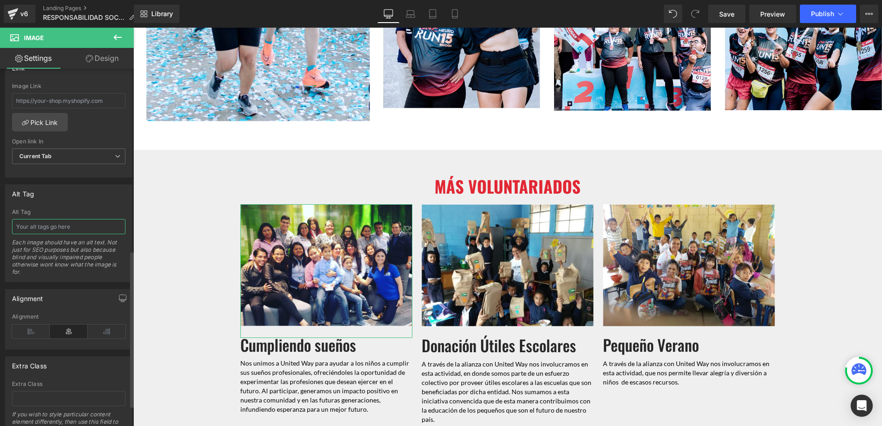
click at [27, 223] on input "text" at bounding box center [68, 226] width 113 height 15
type input "grupo de personas de United Way"
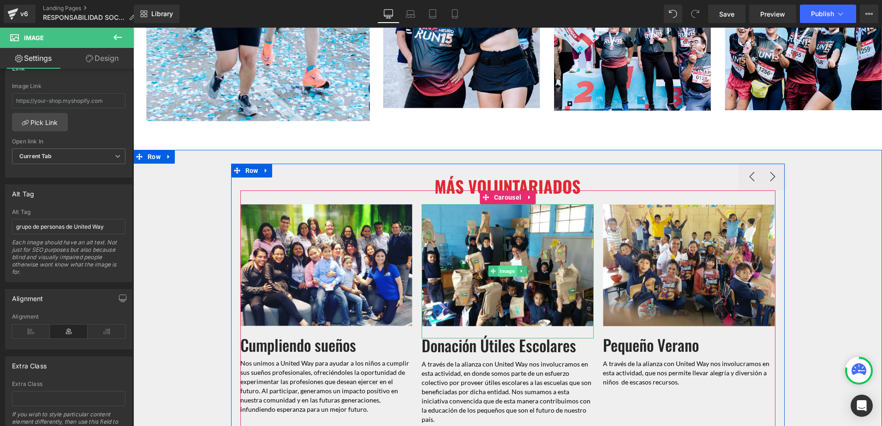
click at [511, 266] on span "Image" at bounding box center [507, 271] width 19 height 11
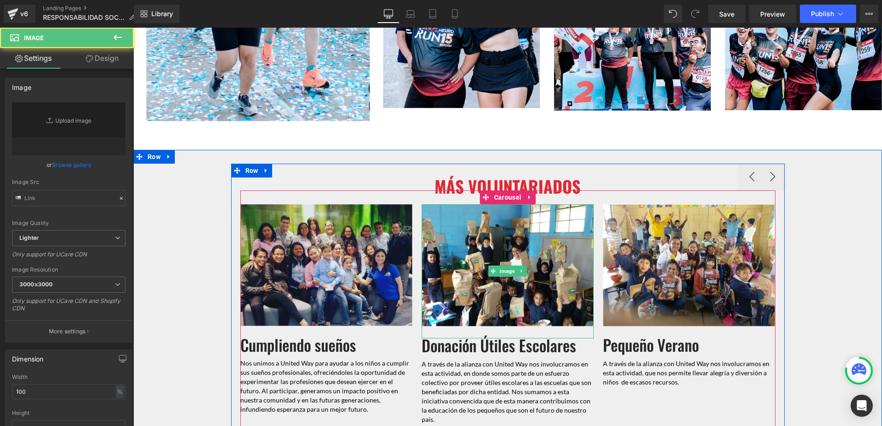
type input "[URL][DOMAIN_NAME]"
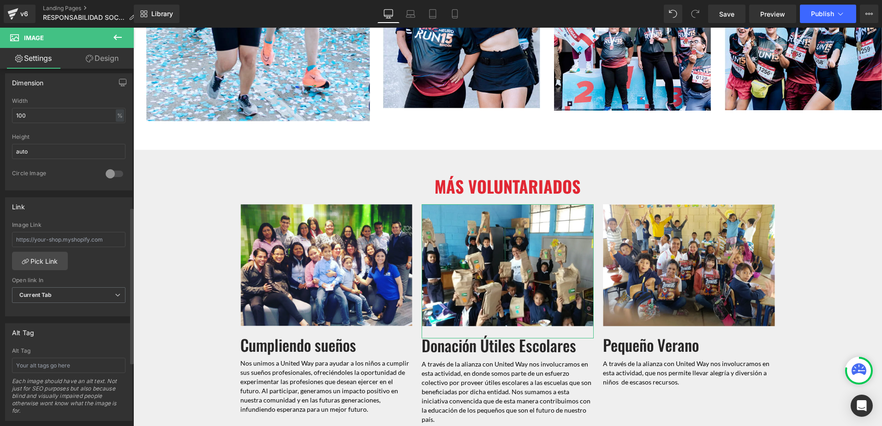
scroll to position [323, 0]
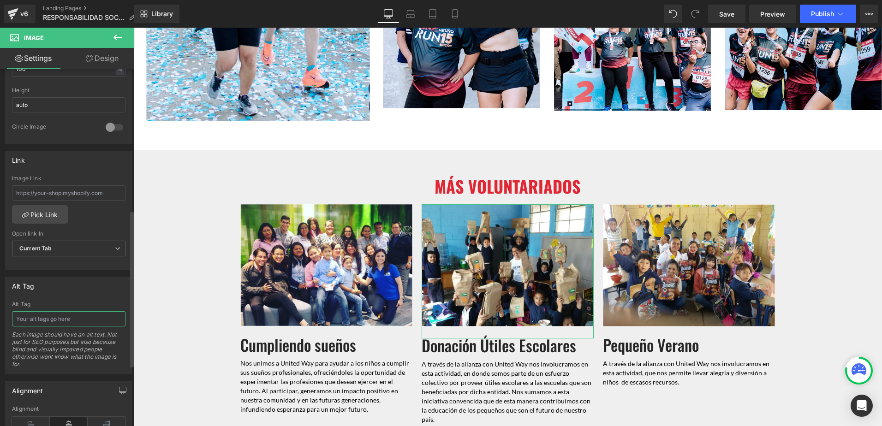
click at [57, 316] on input "text" at bounding box center [68, 318] width 113 height 15
type input "niños contentos mostrando su donación recibida de útiles escolares"
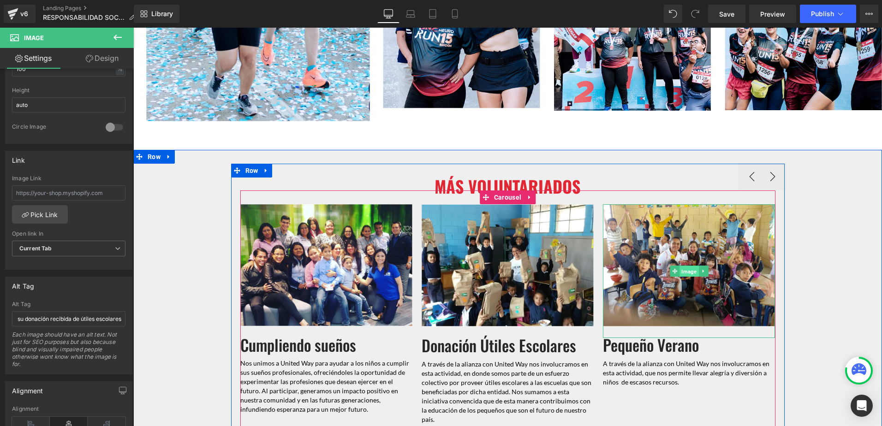
click at [682, 266] on span "Image" at bounding box center [688, 271] width 19 height 11
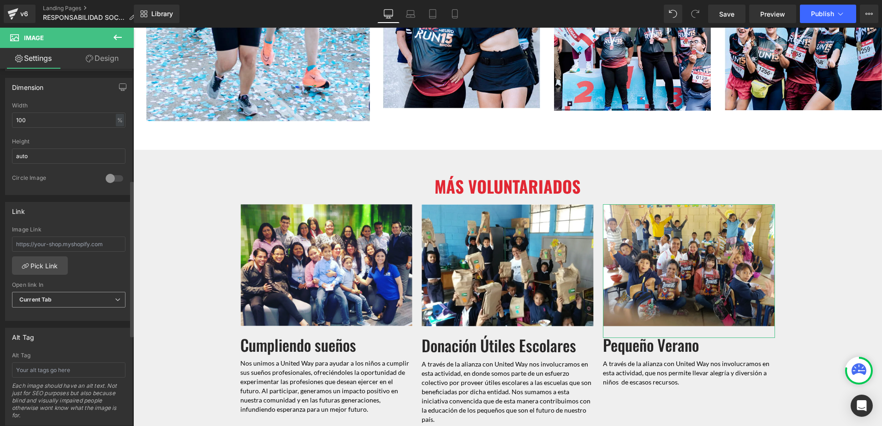
scroll to position [277, 0]
click at [66, 359] on input "text" at bounding box center [68, 364] width 113 height 15
type input "niños contentos con premios"
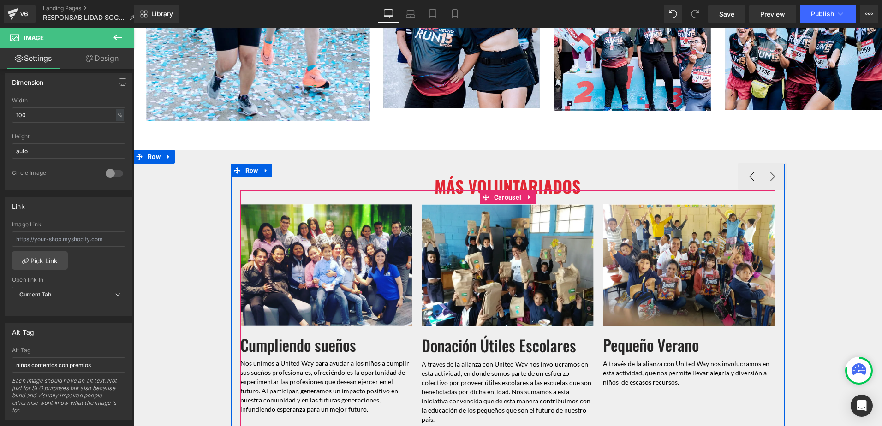
click at [508, 426] on button at bounding box center [513, 432] width 11 height 9
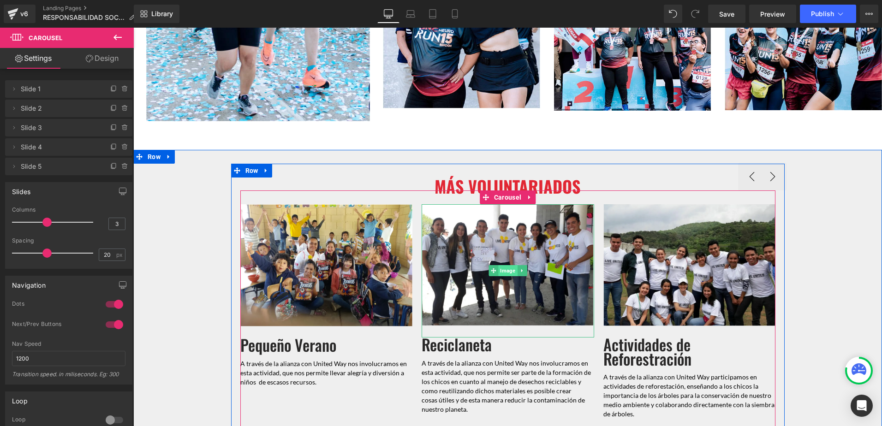
click at [503, 265] on span "Image" at bounding box center [508, 270] width 19 height 11
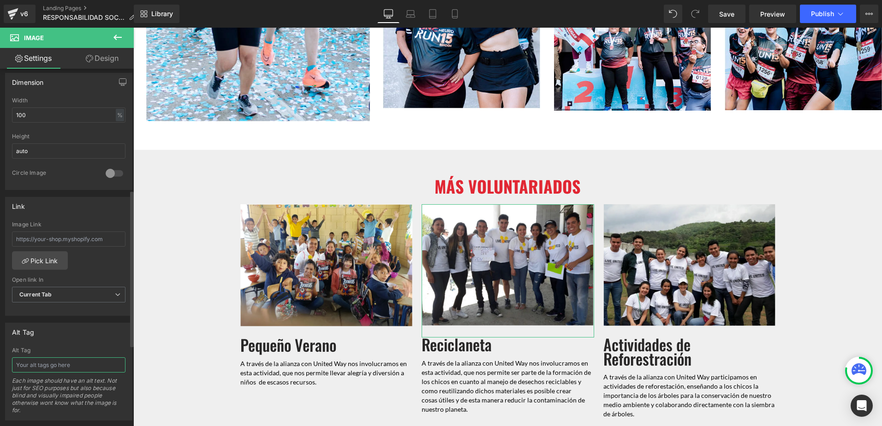
click at [60, 361] on input "text" at bounding box center [68, 364] width 113 height 15
type input "personas participantes de reciclaneta"
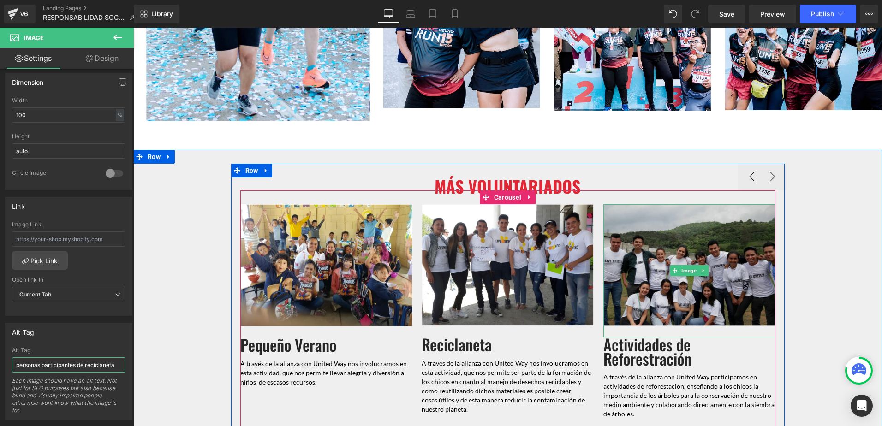
drag, startPoint x: 684, startPoint y: 255, endPoint x: 667, endPoint y: 260, distance: 17.7
click at [685, 265] on span "Image" at bounding box center [689, 270] width 19 height 11
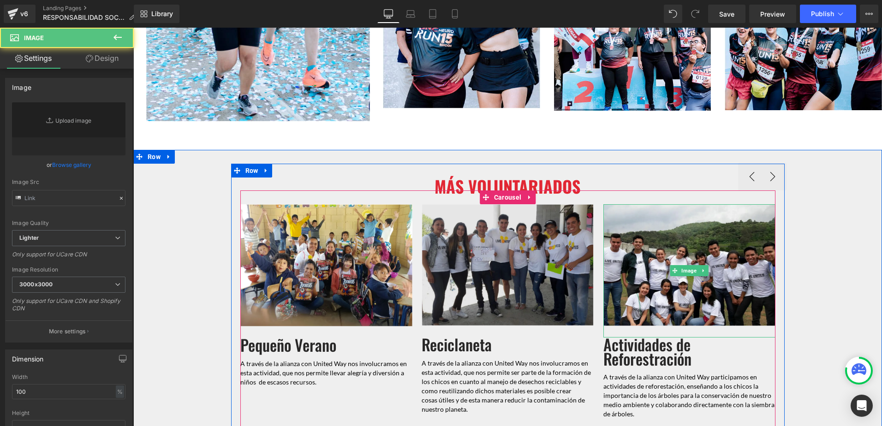
type input "[URL][DOMAIN_NAME]"
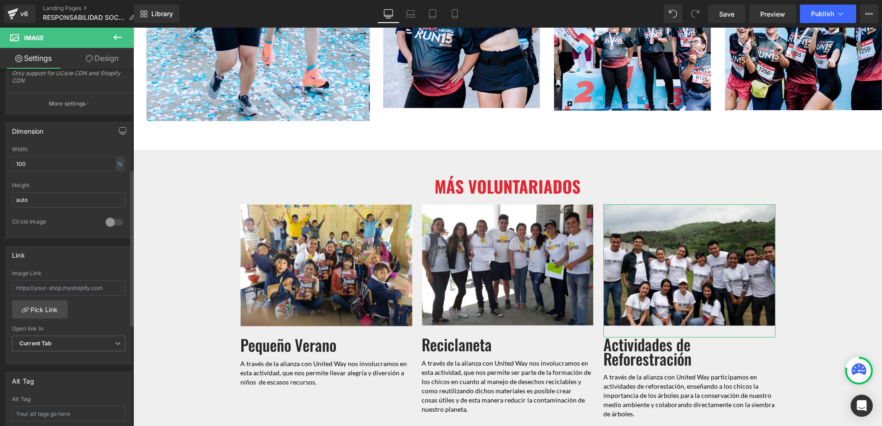
scroll to position [323, 0]
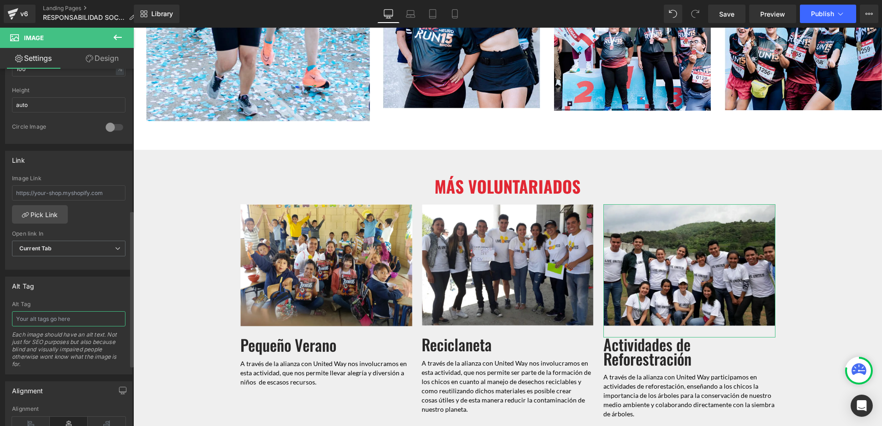
click at [57, 324] on input "text" at bounding box center [68, 318] width 113 height 15
click at [79, 325] on input "personas que participaron en reforestacion" at bounding box center [68, 318] width 113 height 15
click at [83, 317] on input "personas que participaron en reforestacion" at bounding box center [68, 318] width 113 height 15
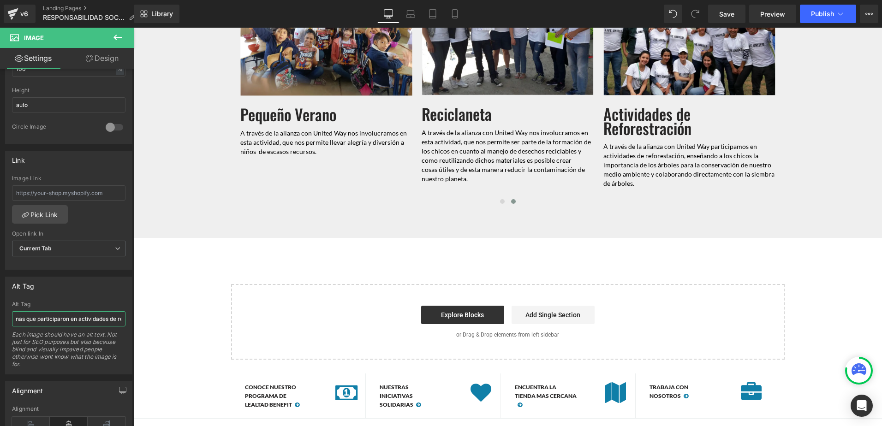
scroll to position [2938, 0]
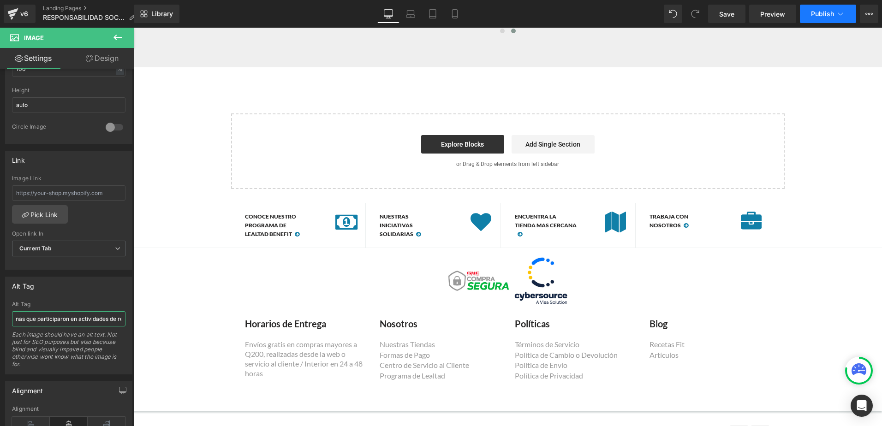
type input "personas que participaron en actividades de reforestacion"
click at [821, 19] on button "Publish" at bounding box center [828, 14] width 56 height 18
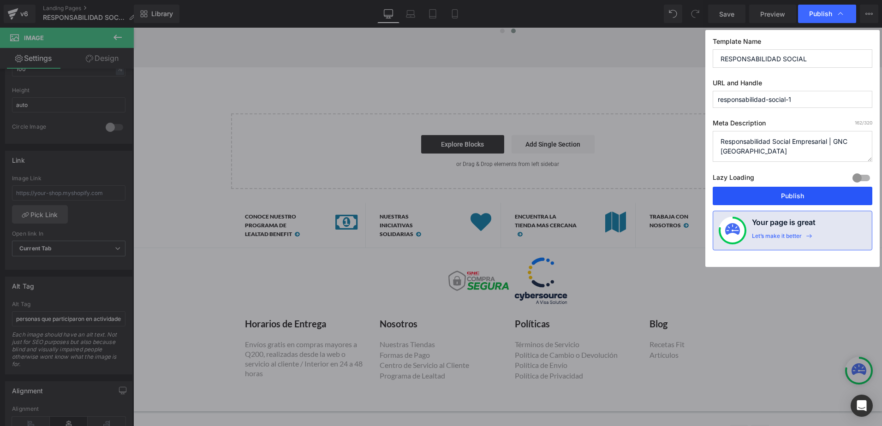
drag, startPoint x: 802, startPoint y: 191, endPoint x: 669, endPoint y: 163, distance: 135.7
click at [803, 191] on button "Publish" at bounding box center [793, 196] width 160 height 18
